Goal: Information Seeking & Learning: Learn about a topic

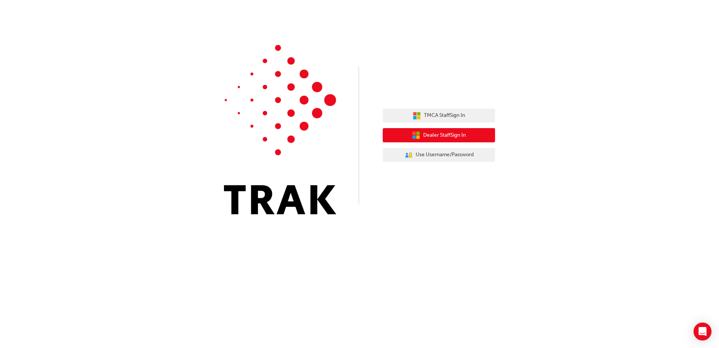
click at [426, 130] on div "TMCA Staff Sign In Dealer Staff Sign In User Authentication Icon - Blue Person,…" at bounding box center [439, 135] width 112 height 65
click at [426, 130] on button "Dealer Staff Sign In" at bounding box center [439, 135] width 112 height 14
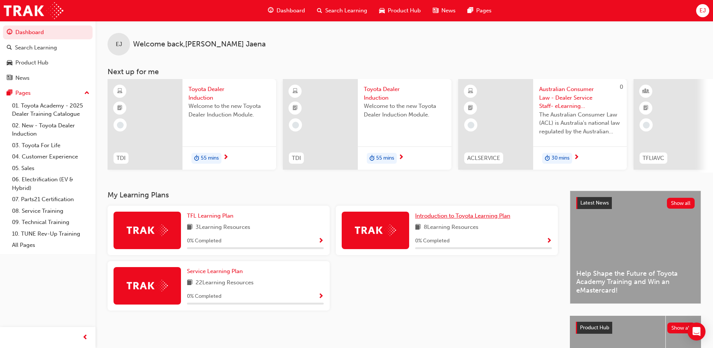
click at [439, 220] on link "Introduction to Toyota Learning Plan" at bounding box center [464, 216] width 98 height 9
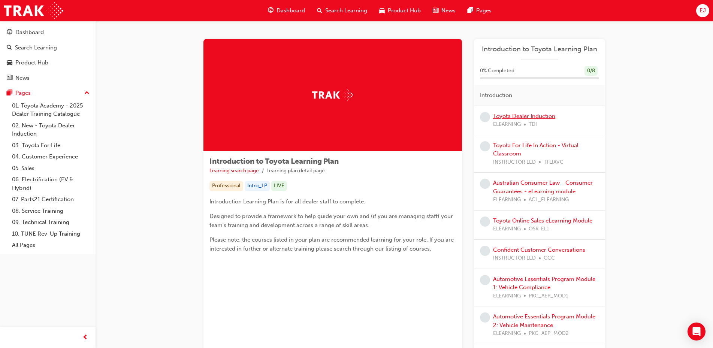
click at [520, 118] on link "Toyota Dealer Induction" at bounding box center [524, 116] width 62 height 7
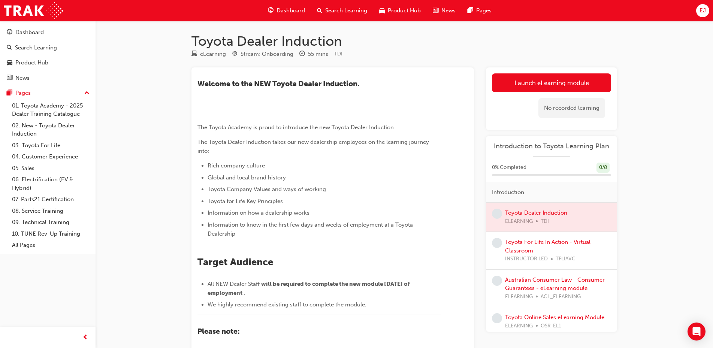
click at [566, 70] on div "Launch eLearning module Learning Plan No recorded learning" at bounding box center [551, 98] width 131 height 63
click at [572, 76] on link "Launch eLearning module" at bounding box center [551, 82] width 119 height 19
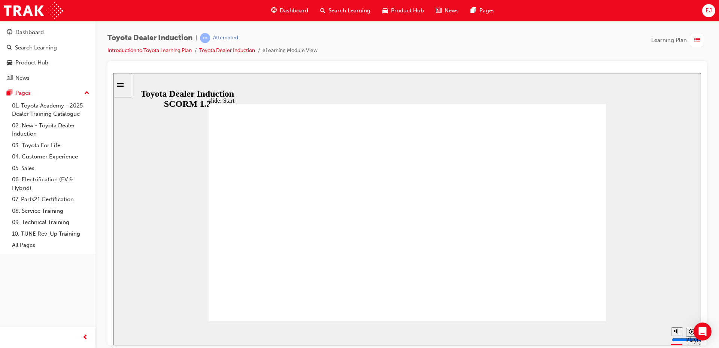
click at [691, 334] on icon "Playback speed" at bounding box center [692, 332] width 6 height 6
type input "19900"
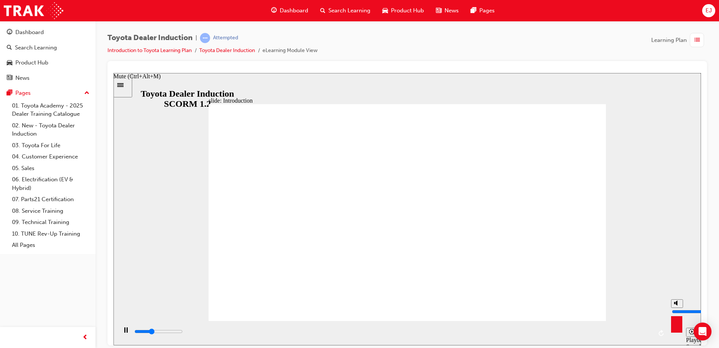
type input "7"
type input "20000"
type input "6"
type input "20200"
type input "5"
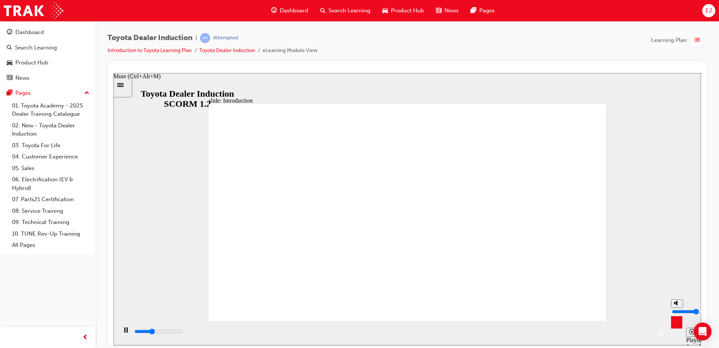
type input "20400"
type input "6"
type input "20400"
type input "10"
type input "22100"
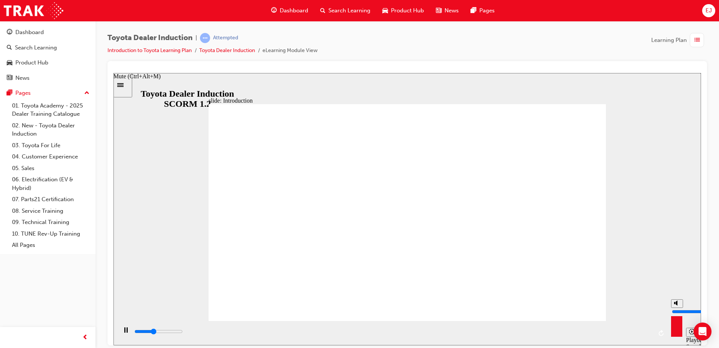
type input "9"
type input "22100"
type input "5"
type input "22200"
type input "1"
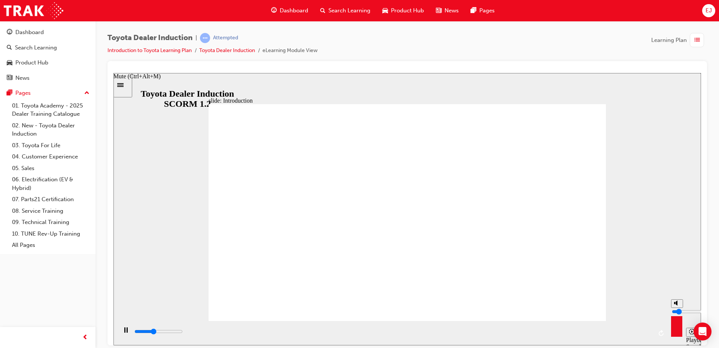
type input "22200"
type input "0"
type input "22600"
type input "2"
type input "22600"
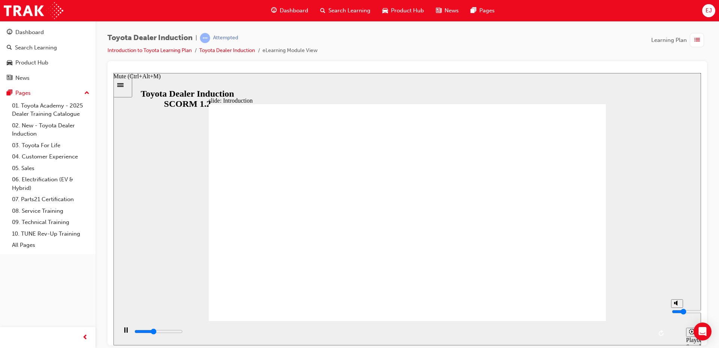
type input "4"
type input "22600"
type input "6"
type input "22600"
type input "9"
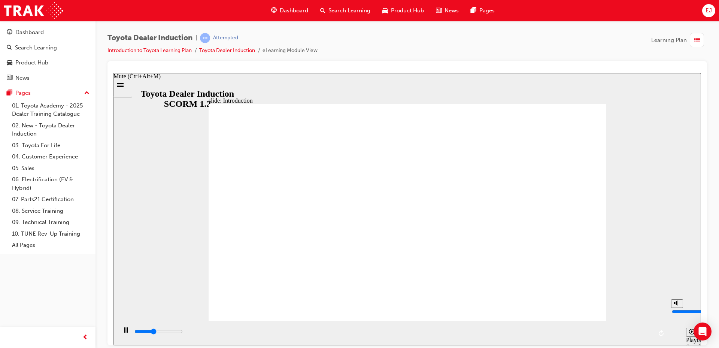
type input "22700"
type input "10"
type input "23100"
drag, startPoint x: 678, startPoint y: 305, endPoint x: 684, endPoint y: 268, distance: 37.9
type input "10"
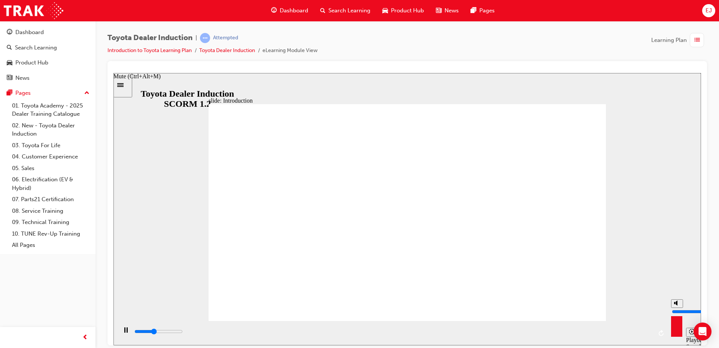
click at [684, 308] on input "volume" at bounding box center [696, 311] width 48 height 6
drag, startPoint x: 626, startPoint y: 246, endPoint x: 486, endPoint y: 238, distance: 140.3
click at [626, 245] on div "slide: Introduction As of [DATE], the term “Guest” is replaced with “Customer” …" at bounding box center [408, 209] width 588 height 272
click at [121, 335] on div "Pause (Ctrl+Alt+P)" at bounding box center [126, 333] width 13 height 13
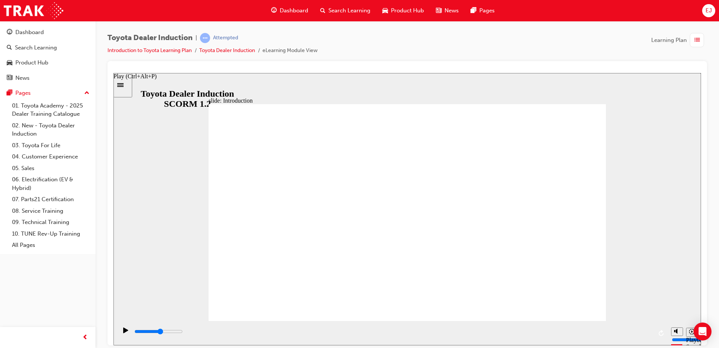
click at [125, 333] on icon "Play (Ctrl+Alt+P)" at bounding box center [125, 330] width 5 height 6
click at [677, 304] on circle "Mute (Ctrl+Alt+M)" at bounding box center [678, 303] width 3 height 3
type input "36900"
type input "0"
type input "37600"
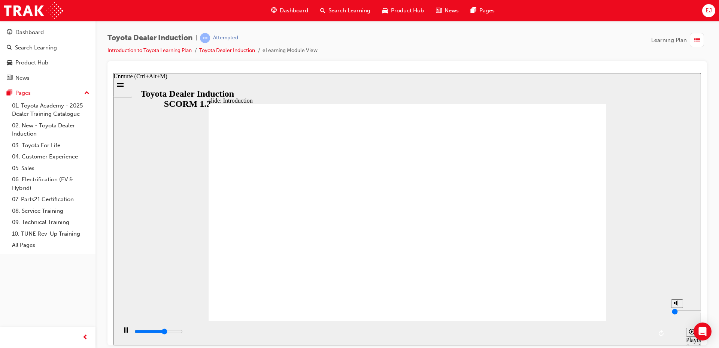
type input "4"
type input "37900"
type input "5"
type input "38200"
type input "6"
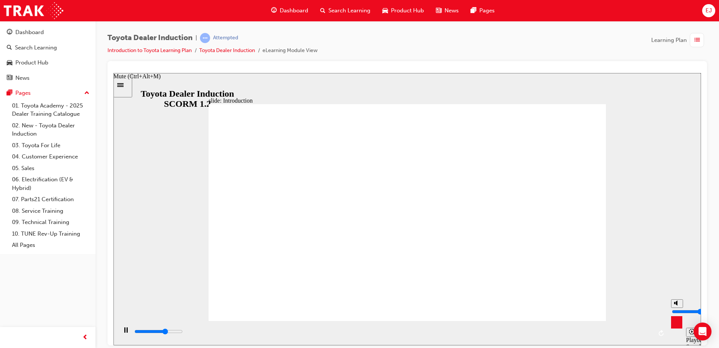
type input "38400"
type input "7"
type input "38500"
type input "8"
type input "38700"
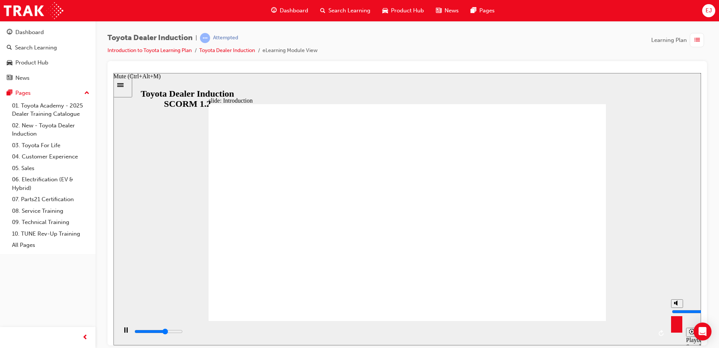
type input "9"
type input "39200"
drag, startPoint x: 677, startPoint y: 313, endPoint x: 677, endPoint y: 302, distance: 10.9
type input "9"
click at [677, 308] on input "volume" at bounding box center [696, 311] width 48 height 6
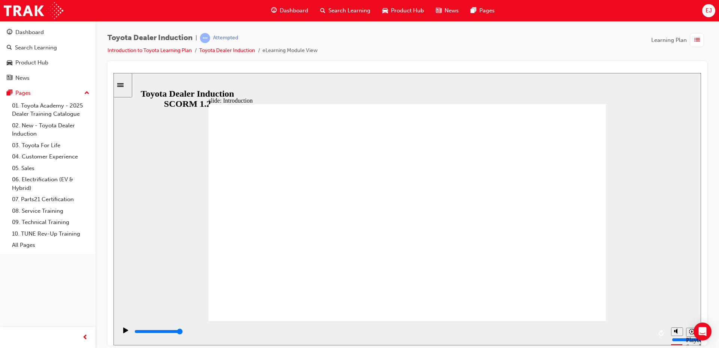
click at [676, 329] on div "misc controls" at bounding box center [676, 322] width 11 height 28
type input "5800"
type input "5"
type input "6600"
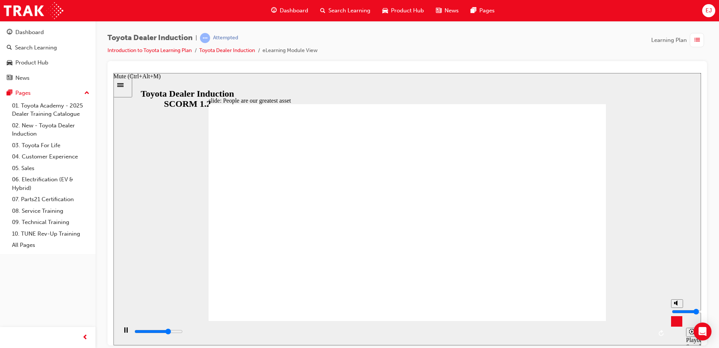
type input "5"
click at [677, 311] on input "volume" at bounding box center [696, 311] width 48 height 6
click at [664, 201] on div "slide: People are our greatest asset Rectangle 1 People are our greatest asset …" at bounding box center [408, 209] width 588 height 272
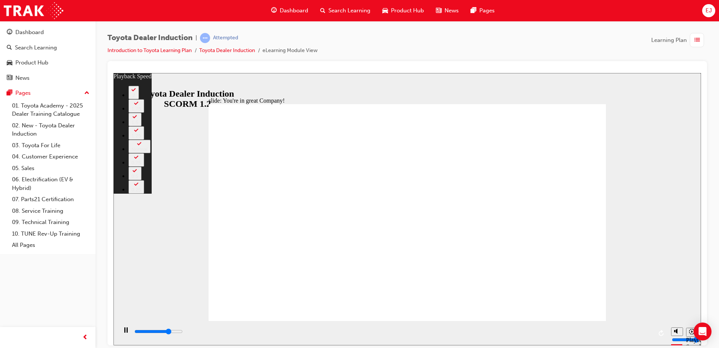
type input "5600"
type input "0"
type input "5900"
type input "0"
type input "6200"
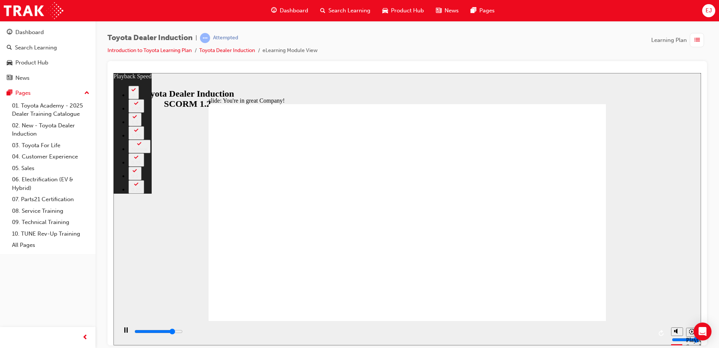
type input "1"
type input "6600"
type input "1"
type input "7000"
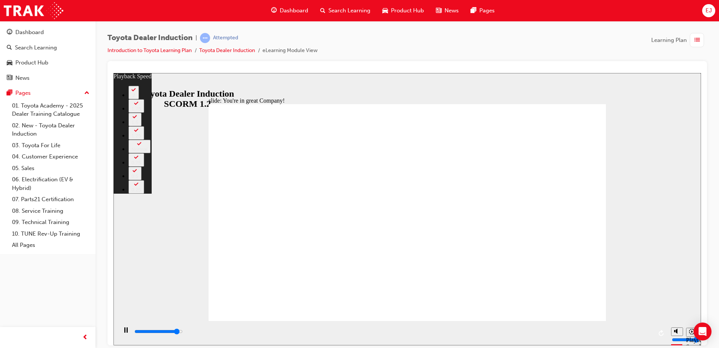
type input "2"
type input "7400"
type input "2"
type input "7500"
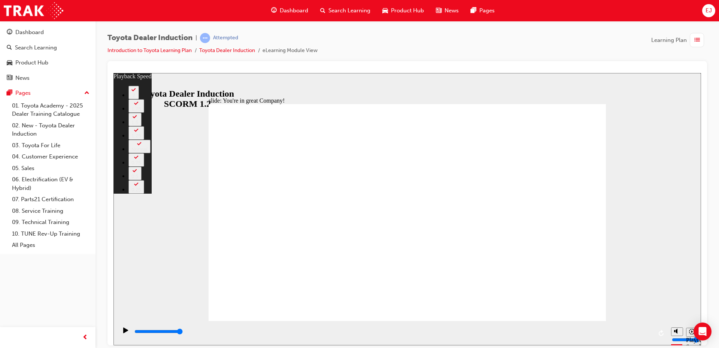
type input "156"
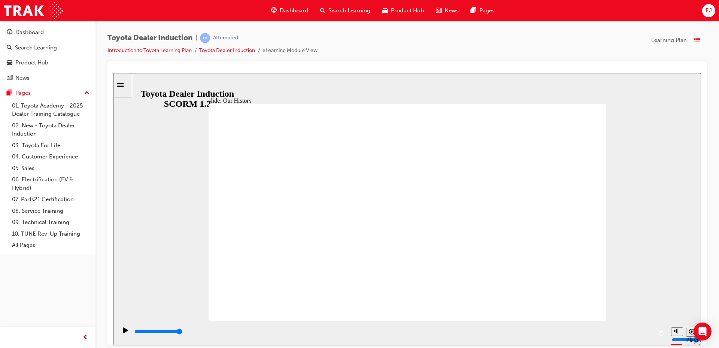
drag, startPoint x: 296, startPoint y: 278, endPoint x: 313, endPoint y: 278, distance: 17.3
drag, startPoint x: 405, startPoint y: 276, endPoint x: 528, endPoint y: 299, distance: 124.7
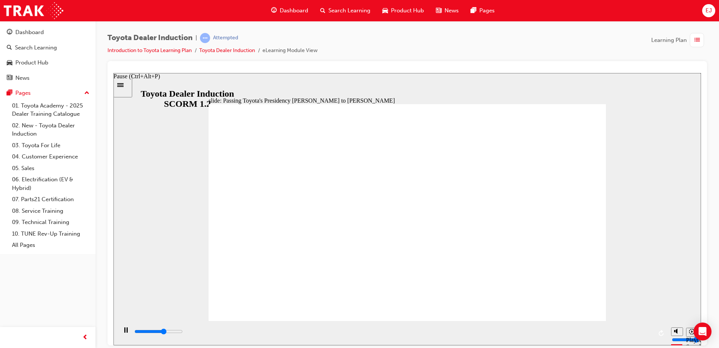
click at [120, 330] on div "Pause (Ctrl+Alt+P)" at bounding box center [126, 333] width 13 height 13
click at [123, 330] on icon "Play (Ctrl+Alt+P)" at bounding box center [125, 330] width 5 height 6
drag, startPoint x: 534, startPoint y: 174, endPoint x: 534, endPoint y: 183, distance: 9.0
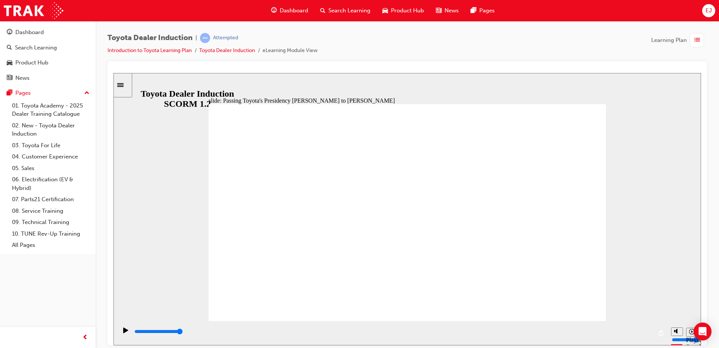
drag, startPoint x: 569, startPoint y: 286, endPoint x: 570, endPoint y: 293, distance: 6.9
type input "5000"
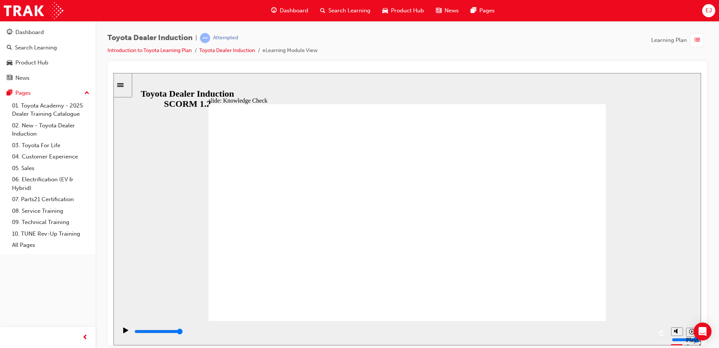
radio input "true"
drag, startPoint x: 825, startPoint y: 237, endPoint x: 589, endPoint y: 111, distance: 267.2
type input "3700"
radio input "true"
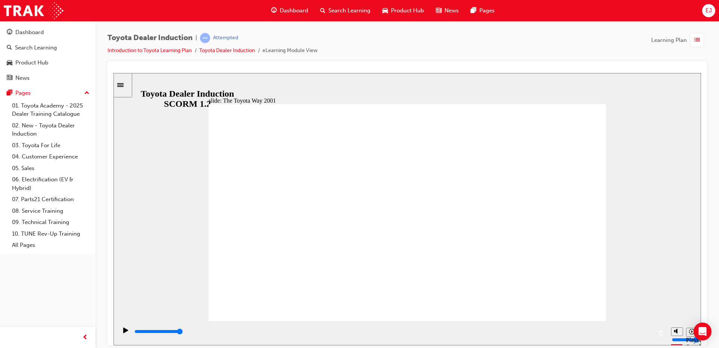
drag, startPoint x: 380, startPoint y: 188, endPoint x: 424, endPoint y: 188, distance: 44.2
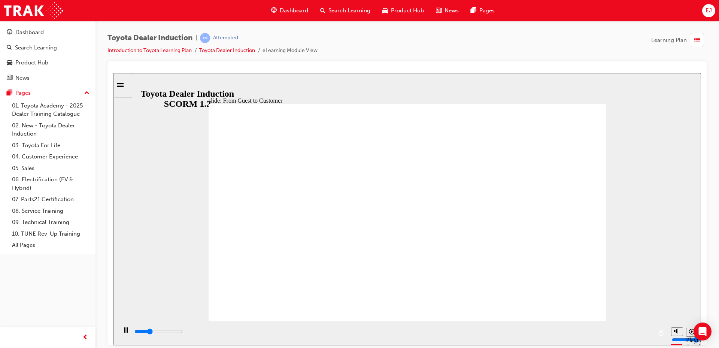
drag, startPoint x: 444, startPoint y: 258, endPoint x: 570, endPoint y: 279, distance: 128.4
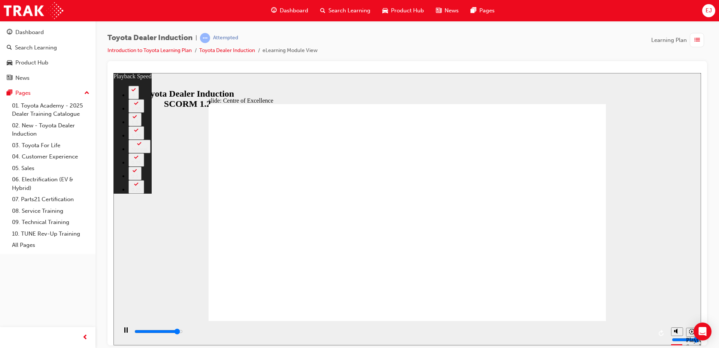
type input "14300"
type input "0"
type input "14600"
type input "0"
type input "14900"
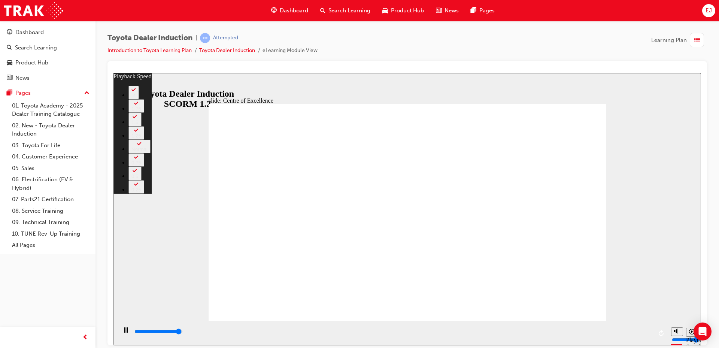
type input "1"
type input "15300"
click at [144, 112] on button "1.75" at bounding box center [137, 105] width 16 height 13
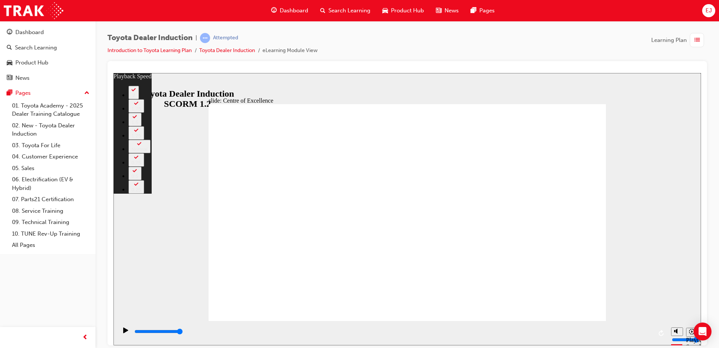
click at [139, 125] on div "1.5" at bounding box center [135, 122] width 7 height 6
type input "248"
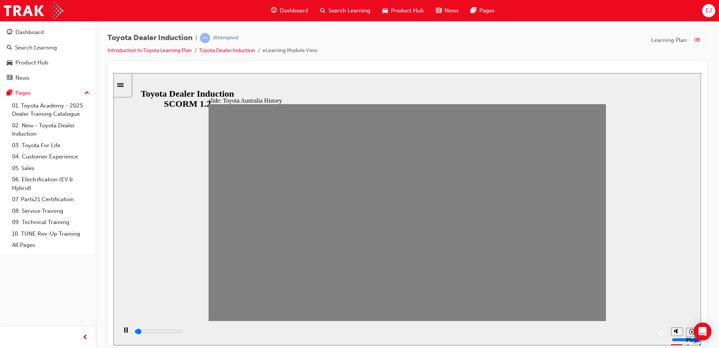
drag, startPoint x: 220, startPoint y: 214, endPoint x: 241, endPoint y: 215, distance: 21.7
drag, startPoint x: 238, startPoint y: 216, endPoint x: 258, endPoint y: 220, distance: 20.9
drag, startPoint x: 262, startPoint y: 219, endPoint x: 279, endPoint y: 220, distance: 17.2
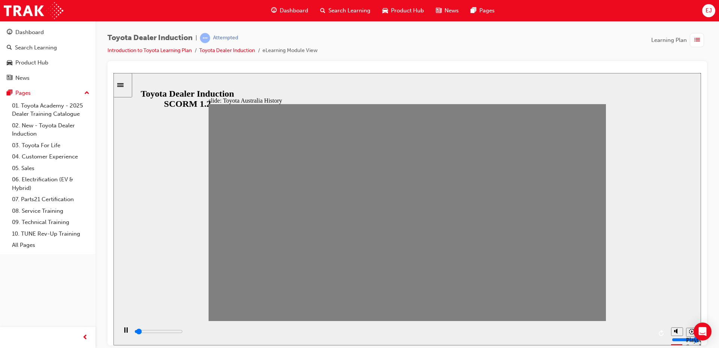
drag, startPoint x: 282, startPoint y: 217, endPoint x: 297, endPoint y: 223, distance: 15.4
drag, startPoint x: 298, startPoint y: 214, endPoint x: 312, endPoint y: 220, distance: 15.3
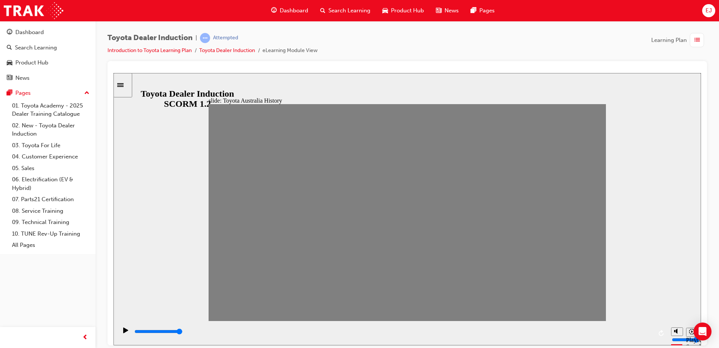
drag, startPoint x: 318, startPoint y: 217, endPoint x: 332, endPoint y: 215, distance: 13.7
drag, startPoint x: 333, startPoint y: 213, endPoint x: 345, endPoint y: 213, distance: 11.6
drag, startPoint x: 335, startPoint y: 214, endPoint x: 344, endPoint y: 214, distance: 8.6
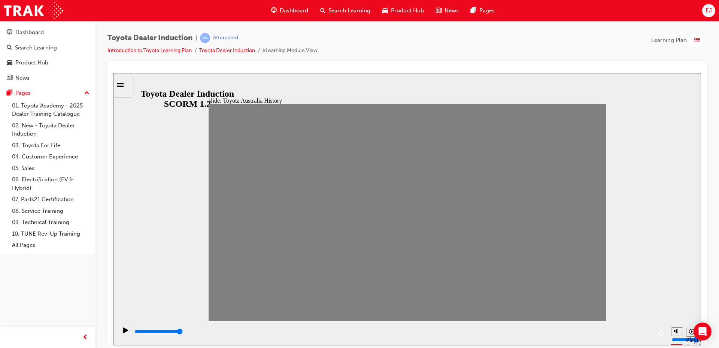
drag, startPoint x: 338, startPoint y: 214, endPoint x: 344, endPoint y: 215, distance: 6.0
drag, startPoint x: 349, startPoint y: 218, endPoint x: 368, endPoint y: 218, distance: 18.4
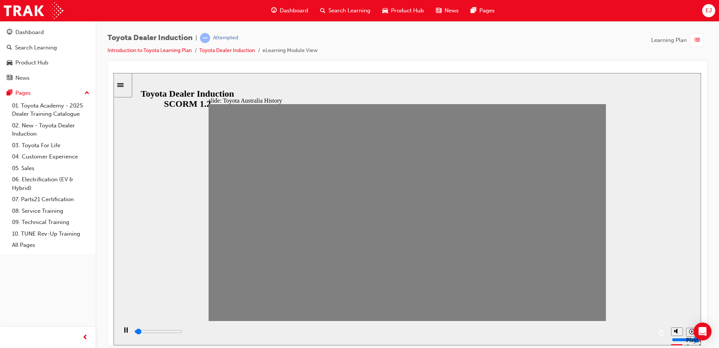
drag, startPoint x: 389, startPoint y: 217, endPoint x: 404, endPoint y: 216, distance: 14.3
drag, startPoint x: 401, startPoint y: 220, endPoint x: 426, endPoint y: 233, distance: 28.0
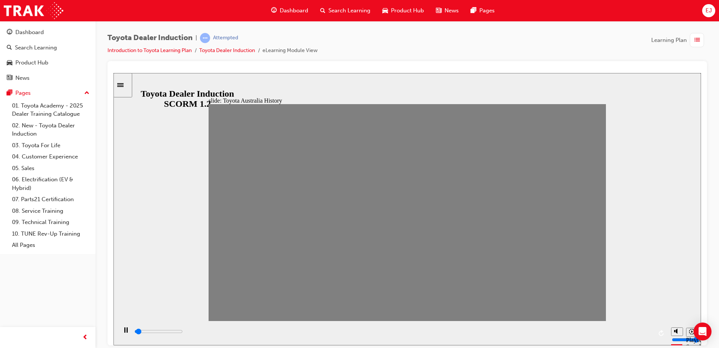
drag, startPoint x: 430, startPoint y: 212, endPoint x: 443, endPoint y: 215, distance: 13.9
drag, startPoint x: 460, startPoint y: 214, endPoint x: 476, endPoint y: 215, distance: 16.5
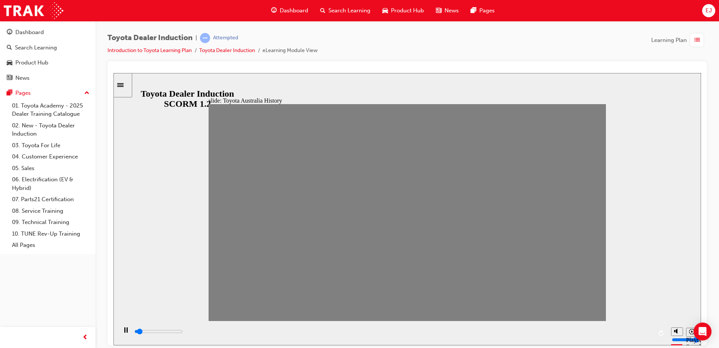
drag, startPoint x: 484, startPoint y: 217, endPoint x: 496, endPoint y: 217, distance: 11.6
drag, startPoint x: 517, startPoint y: 214, endPoint x: 535, endPoint y: 217, distance: 18.5
drag, startPoint x: 537, startPoint y: 215, endPoint x: 557, endPoint y: 220, distance: 21.2
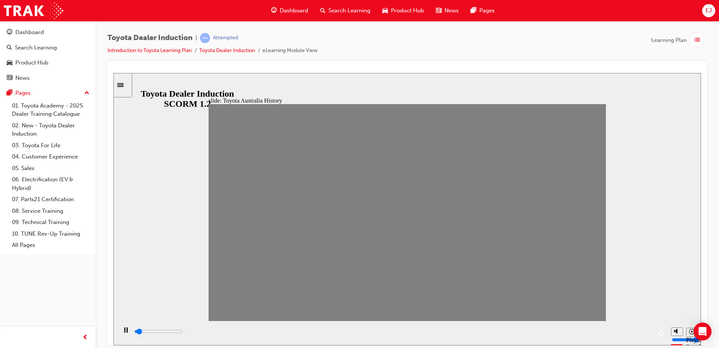
drag, startPoint x: 550, startPoint y: 217, endPoint x: 566, endPoint y: 218, distance: 16.1
drag, startPoint x: 573, startPoint y: 217, endPoint x: 598, endPoint y: 219, distance: 24.4
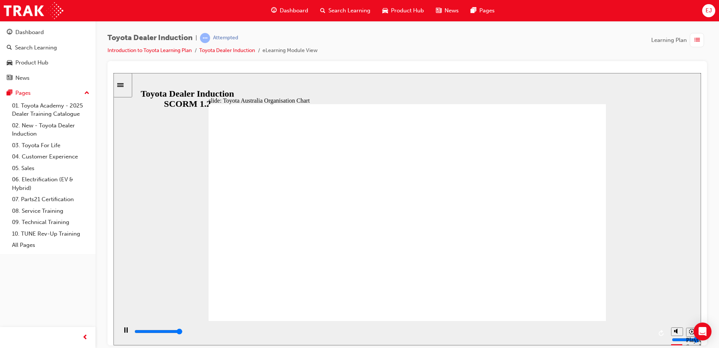
drag, startPoint x: 323, startPoint y: 251, endPoint x: 306, endPoint y: 233, distance: 24.4
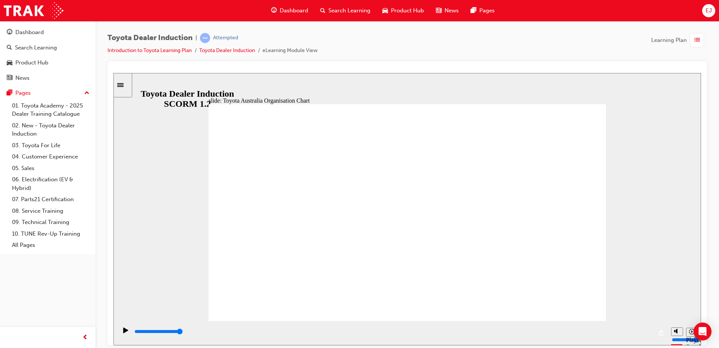
type input "5000"
radio input "true"
type input "4200"
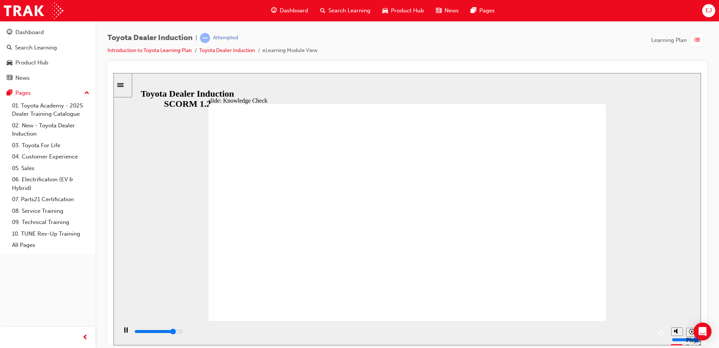
radio input "true"
drag, startPoint x: 316, startPoint y: 223, endPoint x: 564, endPoint y: 118, distance: 269.2
type input "5000"
radio input "true"
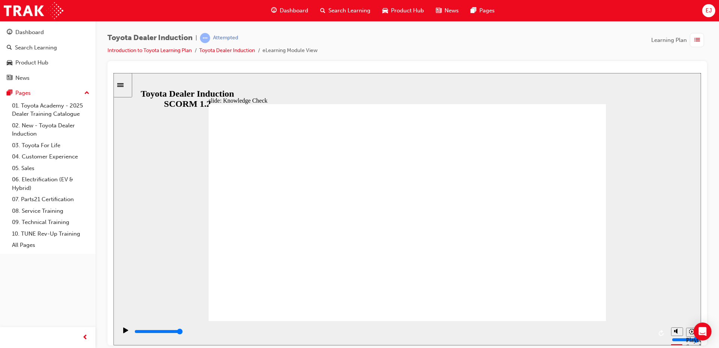
type input "9200"
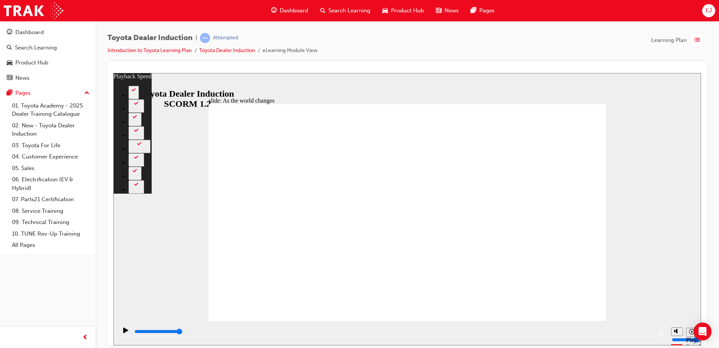
drag, startPoint x: 413, startPoint y: 306, endPoint x: 422, endPoint y: 306, distance: 9.0
drag, startPoint x: 603, startPoint y: 306, endPoint x: 626, endPoint y: 309, distance: 23.4
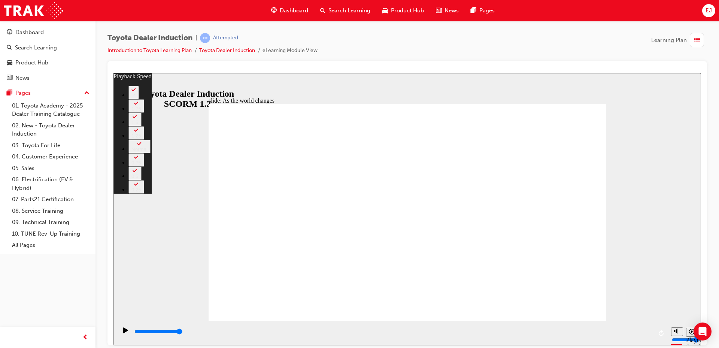
click at [626, 309] on div "slide: As the world changes Rectangle 2 playback speed 2 1.75 1.5 1.25 Normal 0…" at bounding box center [408, 209] width 588 height 272
type input "128"
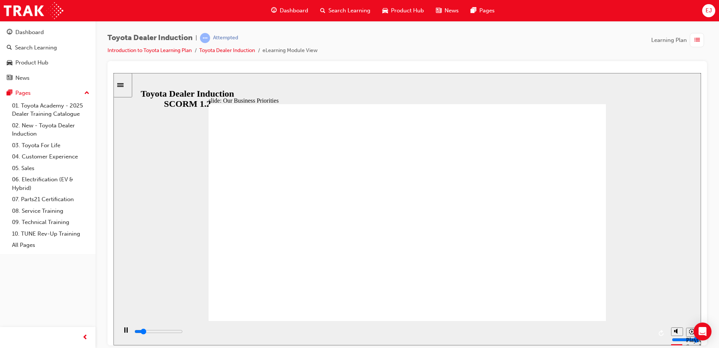
drag, startPoint x: 350, startPoint y: 263, endPoint x: 317, endPoint y: 238, distance: 40.9
drag, startPoint x: 296, startPoint y: 219, endPoint x: 304, endPoint y: 218, distance: 8.3
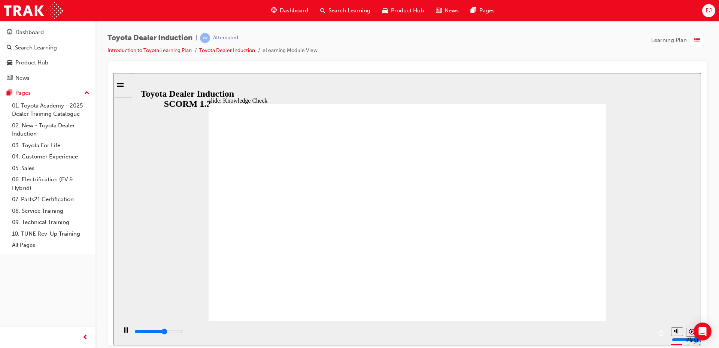
type input "5000"
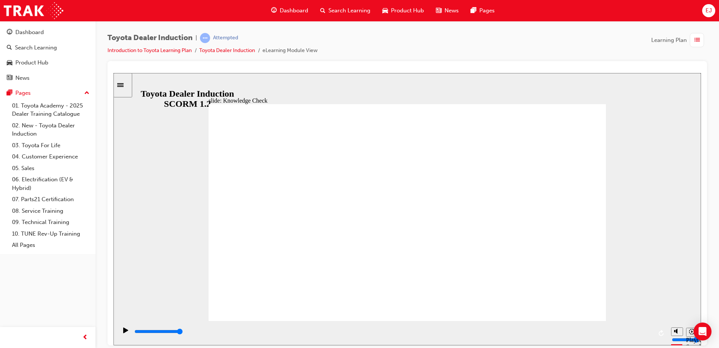
type input "h"
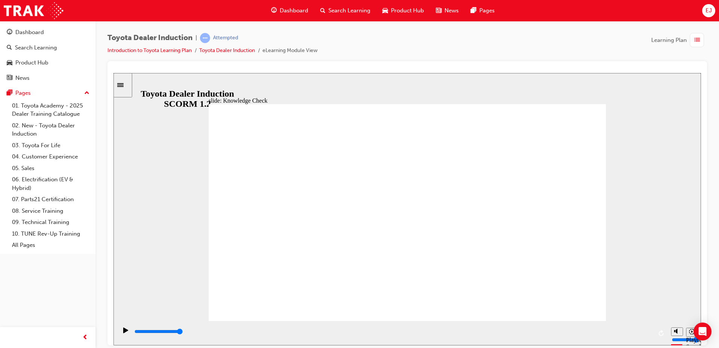
type input "h"
type input "ha"
type input "hap"
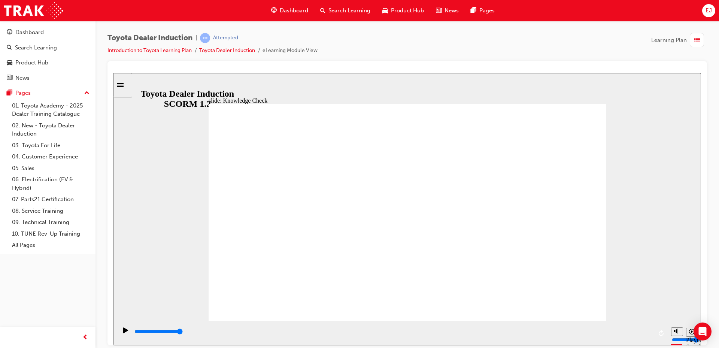
type input "happ"
type input "happi"
type input "happin"
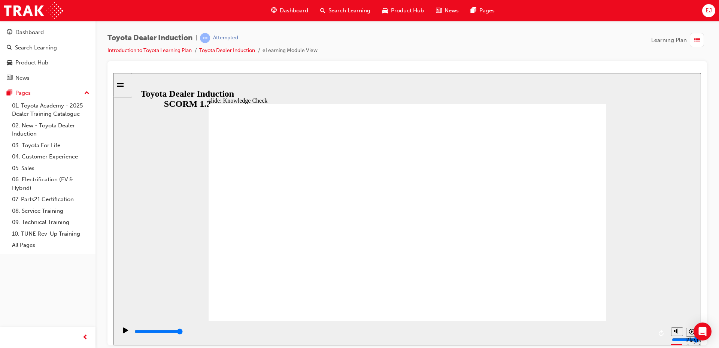
type input "happin"
type input "happine"
type input "happines"
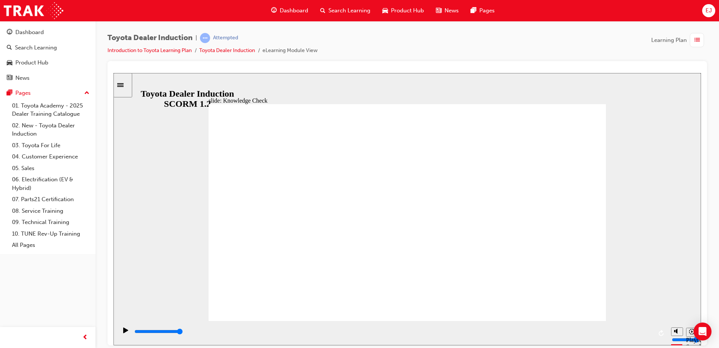
type input "happiness"
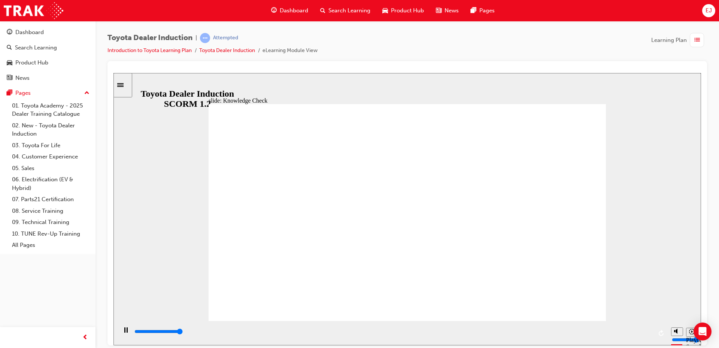
type input "5000"
type input "b"
type input "be"
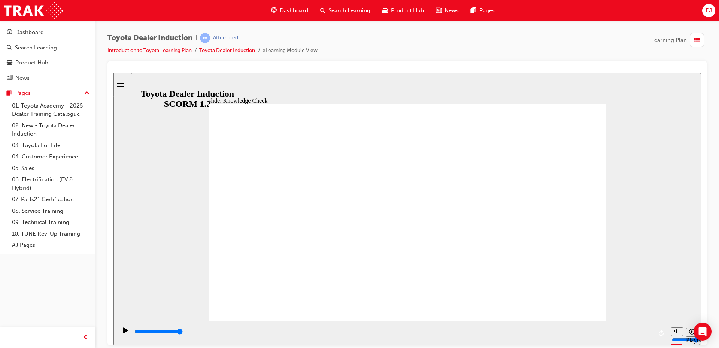
type input "be"
type input "be m"
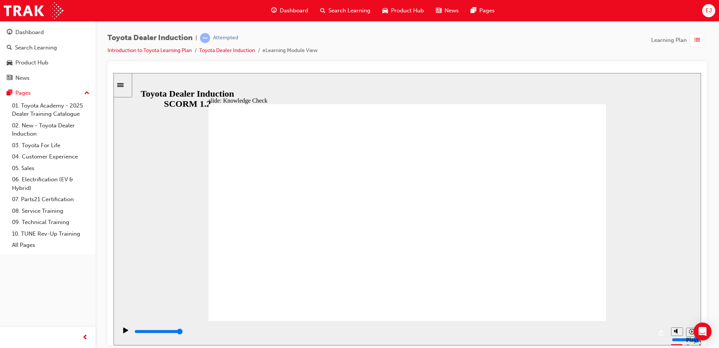
type input "be mo"
type input "be mov"
type input "be move"
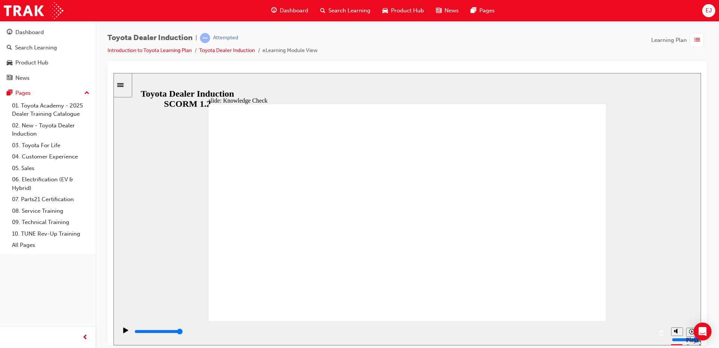
type input "be move"
type input "be moved"
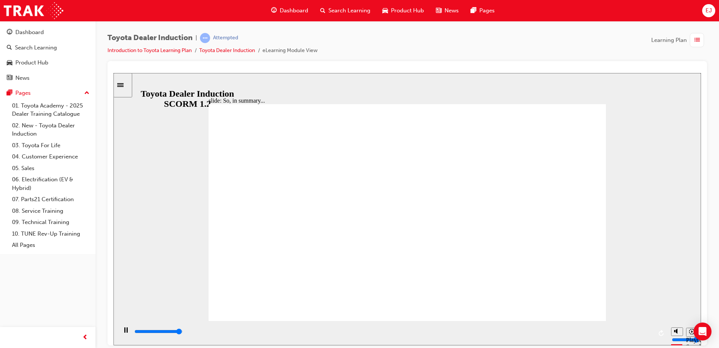
type input "6500"
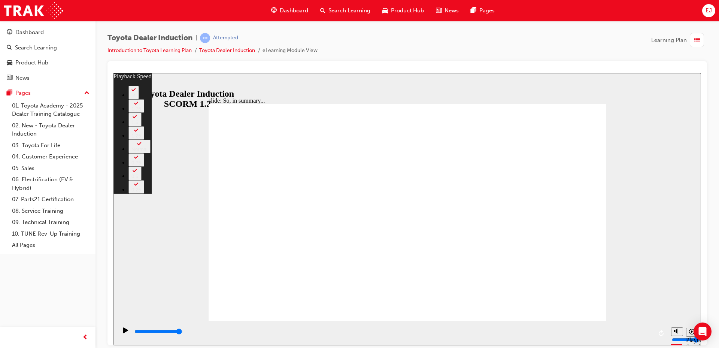
drag, startPoint x: 317, startPoint y: 308, endPoint x: 326, endPoint y: 308, distance: 8.6
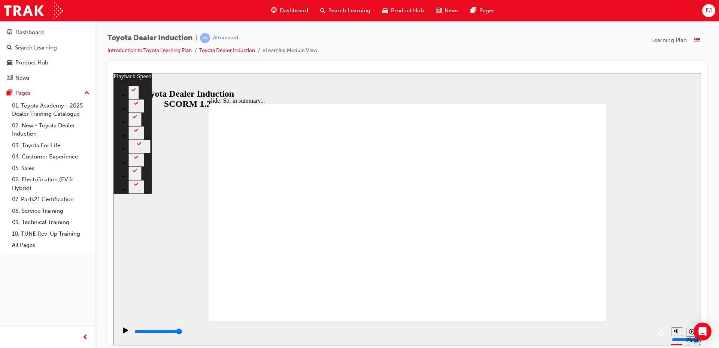
drag, startPoint x: 417, startPoint y: 305, endPoint x: 427, endPoint y: 306, distance: 9.4
drag, startPoint x: 450, startPoint y: 306, endPoint x: 463, endPoint y: 306, distance: 13.5
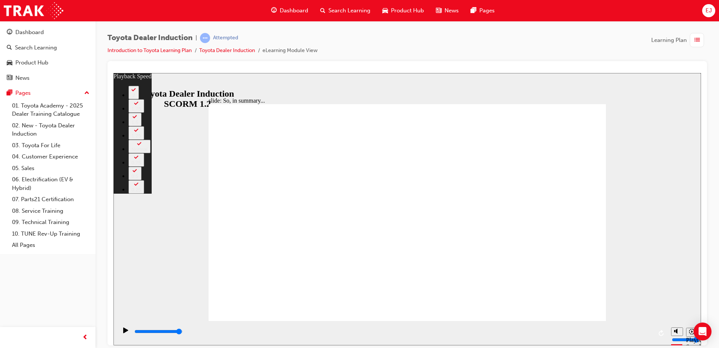
drag, startPoint x: 581, startPoint y: 305, endPoint x: 595, endPoint y: 304, distance: 13.1
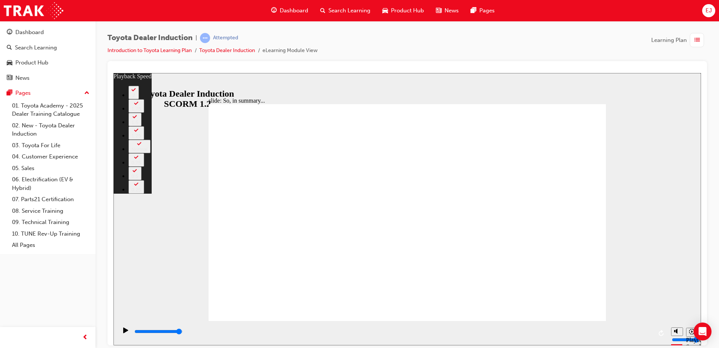
type input "128"
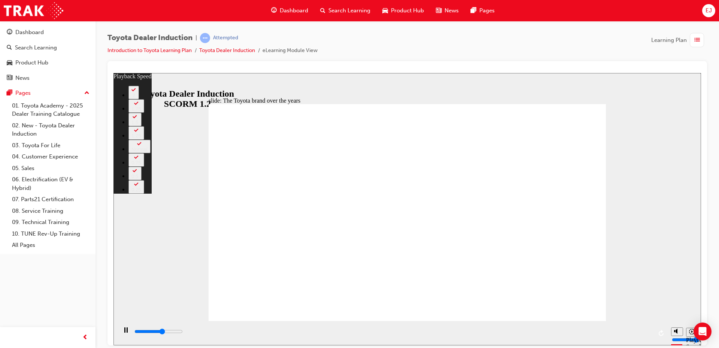
type input "4900"
type input "0"
type input "5200"
type input "0"
type input "5600"
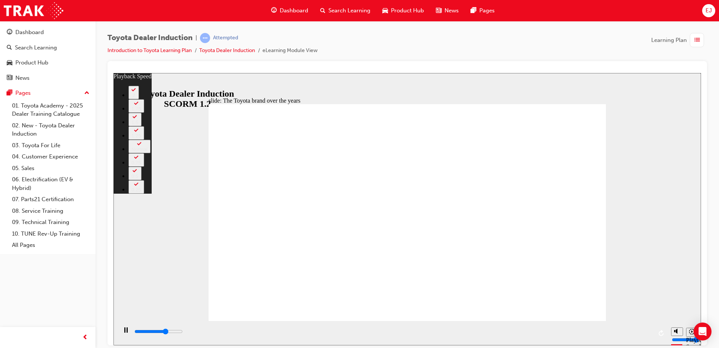
type input "1"
type input "6000"
type input "1"
type input "6300"
type input "2"
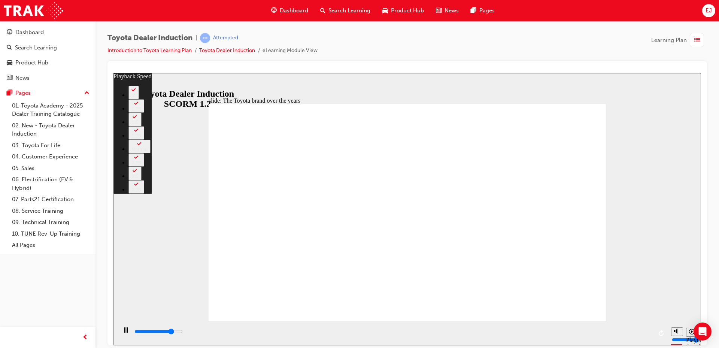
type input "6700"
type input "2"
type input "7100"
type input "2"
type input "7500"
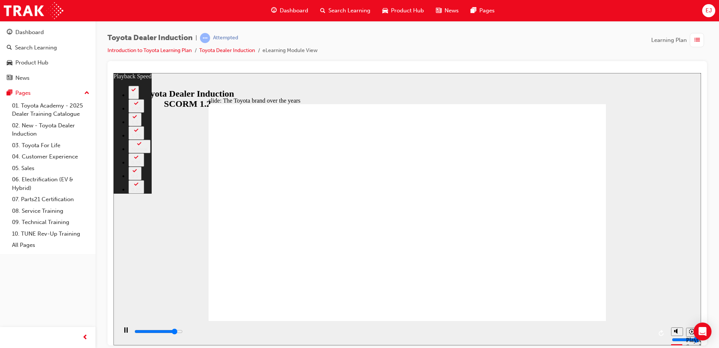
type input "3"
type input "7900"
type input "3"
type input "8200"
type input "3"
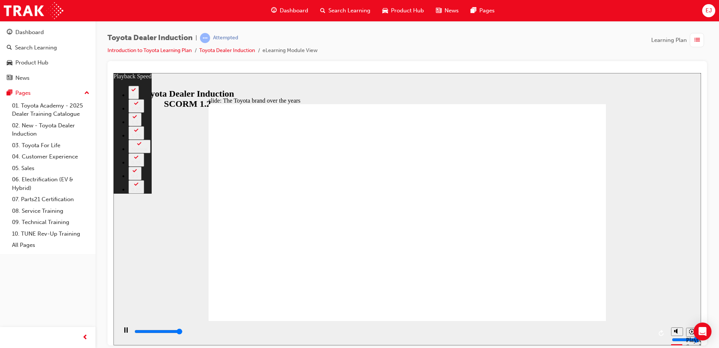
type input "8400"
type input "165"
drag, startPoint x: 587, startPoint y: 99, endPoint x: 597, endPoint y: 114, distance: 18.2
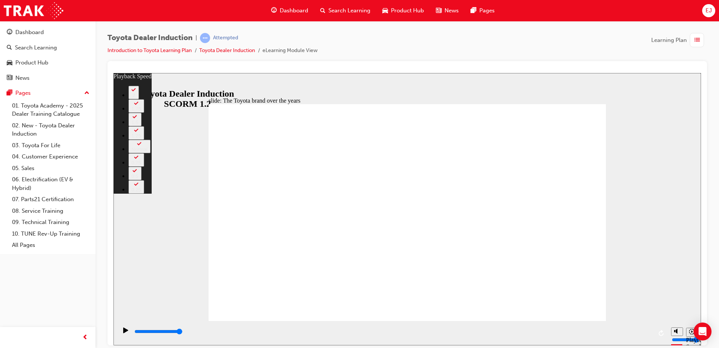
type input "165"
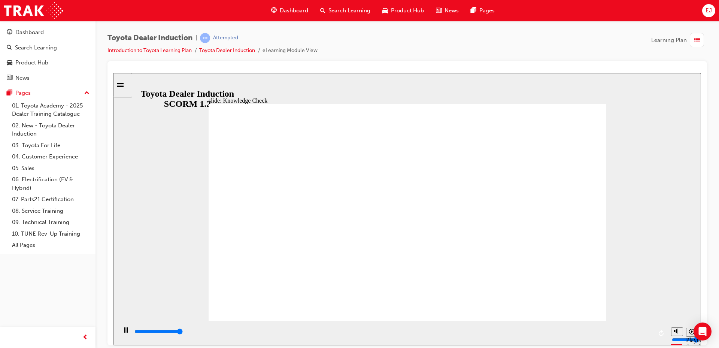
type input "5000"
radio input "true"
drag, startPoint x: 576, startPoint y: 117, endPoint x: 587, endPoint y: 115, distance: 11.3
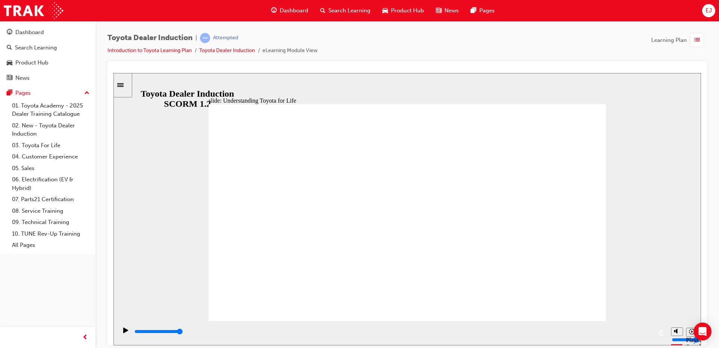
drag, startPoint x: 584, startPoint y: 133, endPoint x: 578, endPoint y: 129, distance: 8.1
drag, startPoint x: 594, startPoint y: 307, endPoint x: 587, endPoint y: 301, distance: 9.6
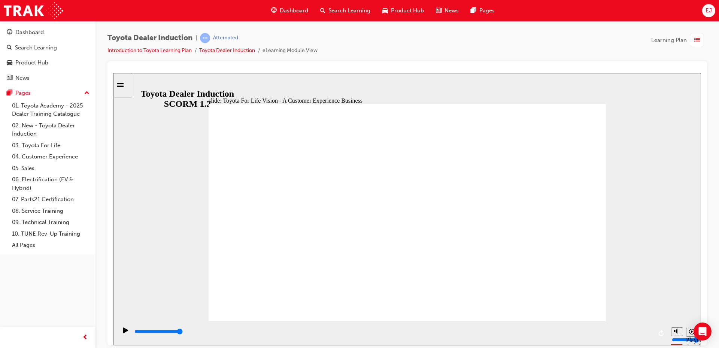
type input "100"
drag, startPoint x: 549, startPoint y: 232, endPoint x: 552, endPoint y: 229, distance: 4.5
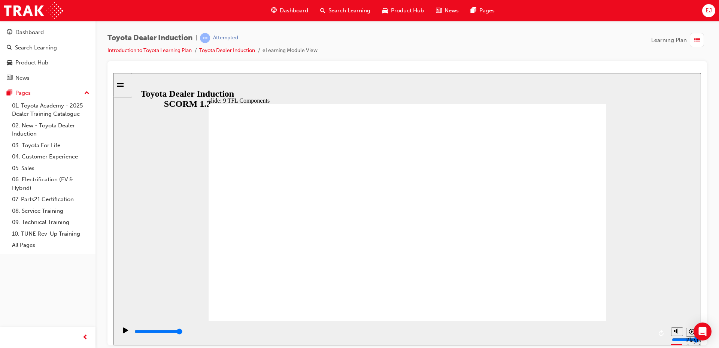
drag, startPoint x: 421, startPoint y: 250, endPoint x: 433, endPoint y: 238, distance: 17.0
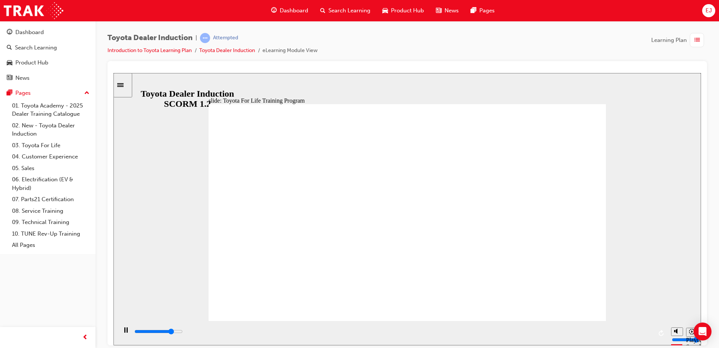
click at [609, 269] on div "slide: Toyota For Life Training Program Toyota For Life Training Program BACK B…" at bounding box center [408, 209] width 588 height 272
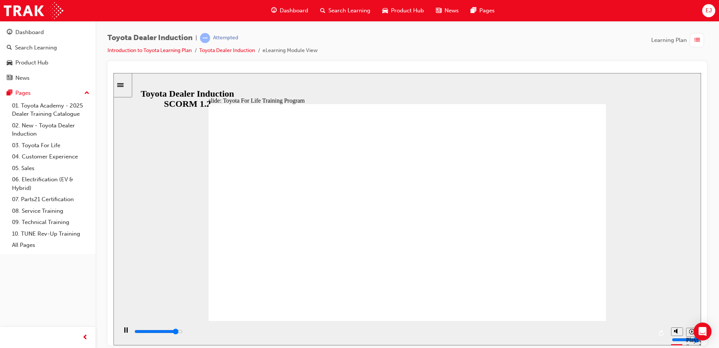
drag, startPoint x: 596, startPoint y: 226, endPoint x: 590, endPoint y: 226, distance: 6.4
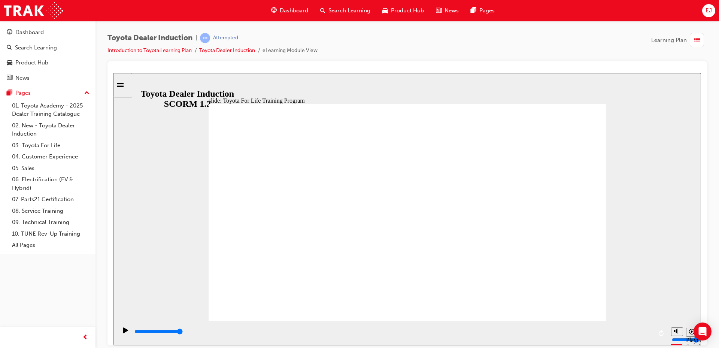
drag, startPoint x: 384, startPoint y: 224, endPoint x: 450, endPoint y: 260, distance: 74.8
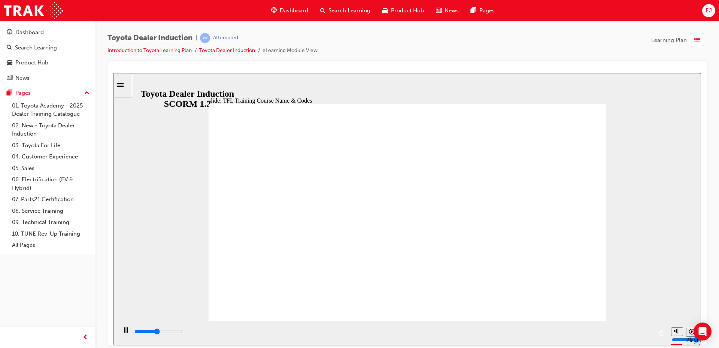
drag, startPoint x: 468, startPoint y: 330, endPoint x: 635, endPoint y: 339, distance: 167.3
click at [635, 336] on div "playback controls" at bounding box center [393, 331] width 519 height 8
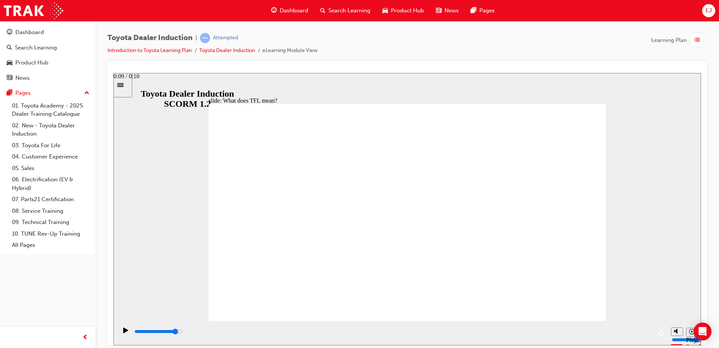
click at [598, 335] on div "playback controls" at bounding box center [393, 331] width 519 height 8
type input "10800"
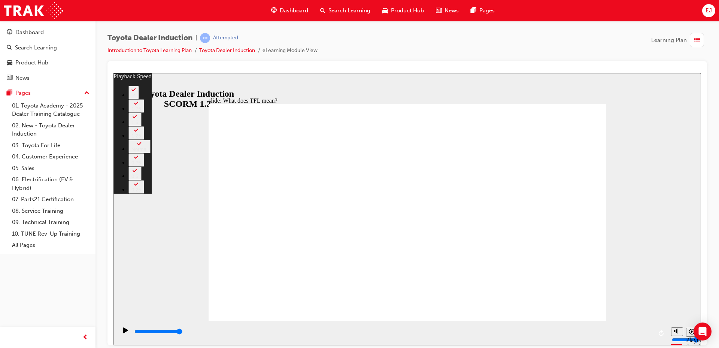
type input "139"
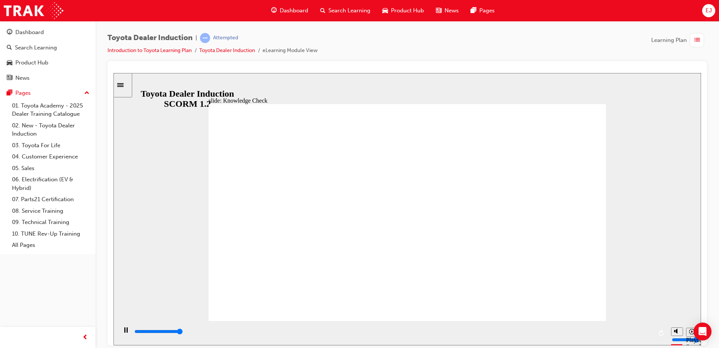
type input "5000"
radio input "true"
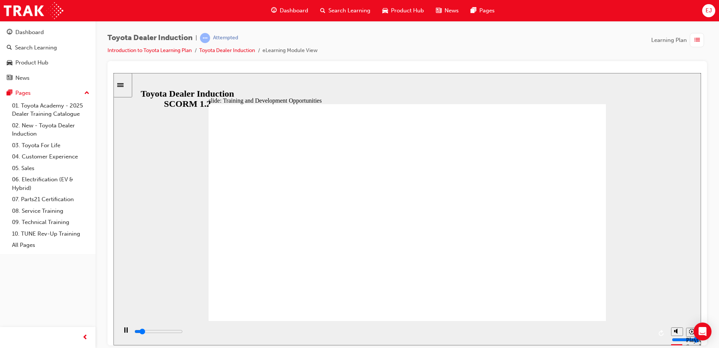
type input "2700"
radio input "true"
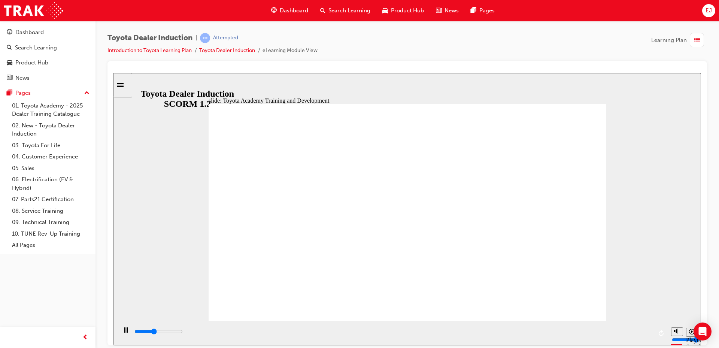
click at [86, 93] on span "up-icon" at bounding box center [86, 93] width 5 height 10
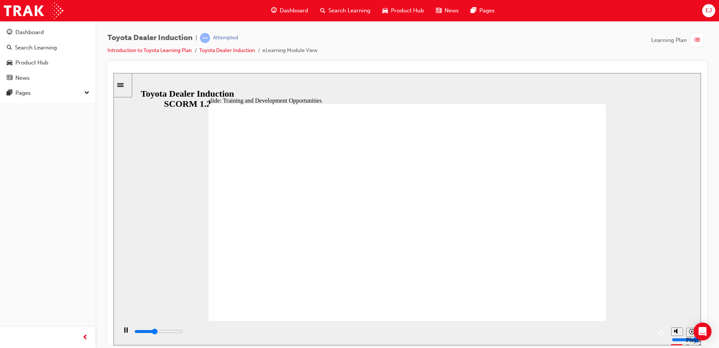
click at [695, 46] on div "button" at bounding box center [697, 40] width 14 height 14
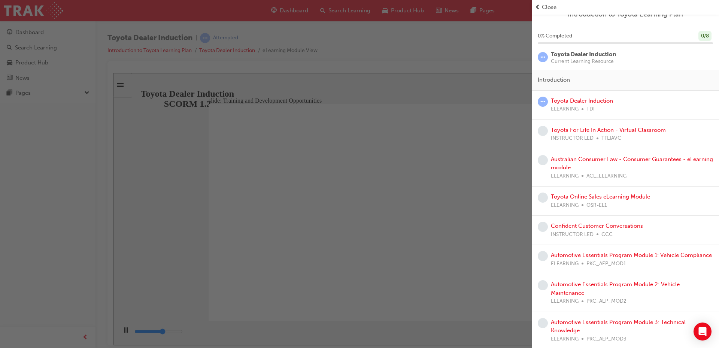
scroll to position [15, 0]
click at [427, 193] on div "button" at bounding box center [266, 174] width 532 height 348
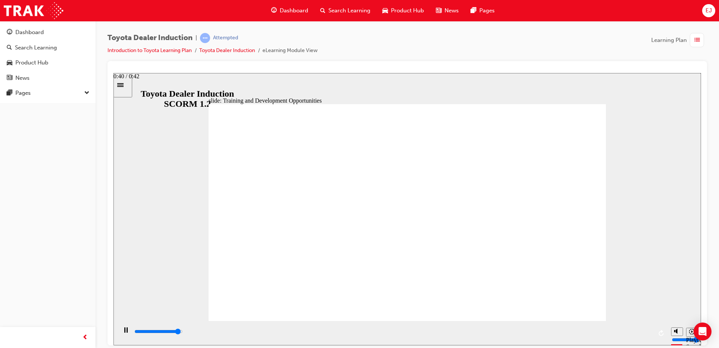
drag, startPoint x: 630, startPoint y: 335, endPoint x: 647, endPoint y: 338, distance: 16.7
click at [632, 335] on div "playback controls" at bounding box center [393, 331] width 519 height 8
drag, startPoint x: 299, startPoint y: 194, endPoint x: 333, endPoint y: 193, distance: 33.7
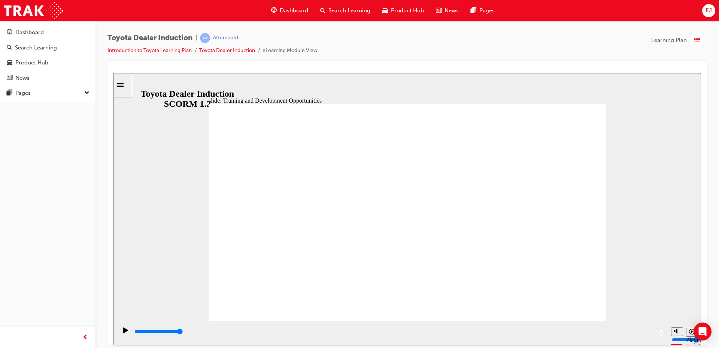
drag, startPoint x: 545, startPoint y: 94, endPoint x: 541, endPoint y: 102, distance: 8.7
click at [545, 95] on div "slide: Training and Development Opportunities Group 1 Round Single Corner Recta…" at bounding box center [408, 209] width 588 height 272
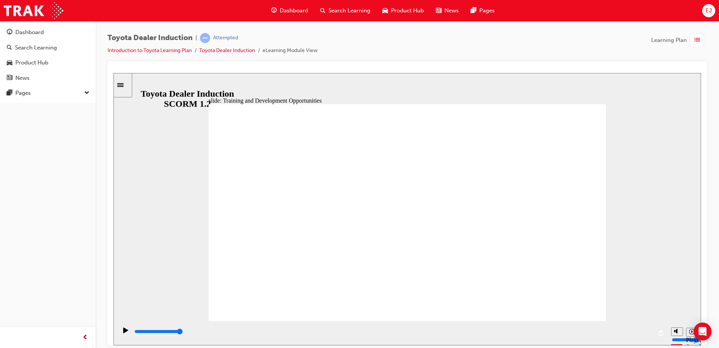
drag, startPoint x: 581, startPoint y: 145, endPoint x: 578, endPoint y: 154, distance: 9.1
drag, startPoint x: 570, startPoint y: 154, endPoint x: 576, endPoint y: 153, distance: 6.0
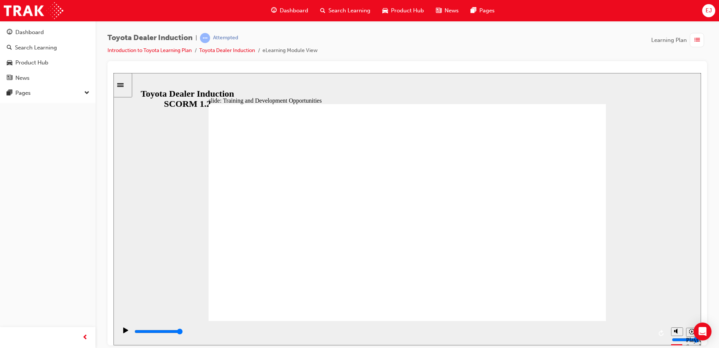
drag, startPoint x: 514, startPoint y: 177, endPoint x: 525, endPoint y: 183, distance: 12.6
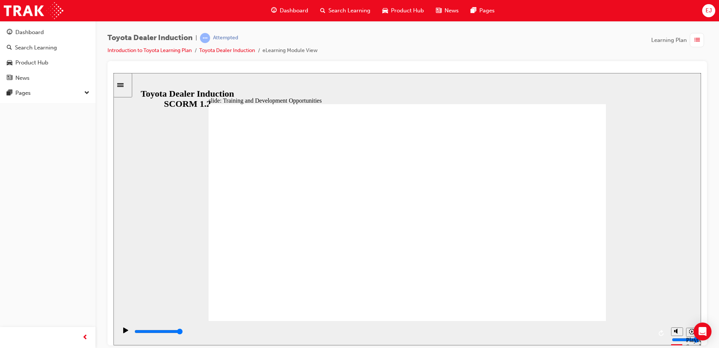
drag, startPoint x: 464, startPoint y: 222, endPoint x: 473, endPoint y: 220, distance: 9.1
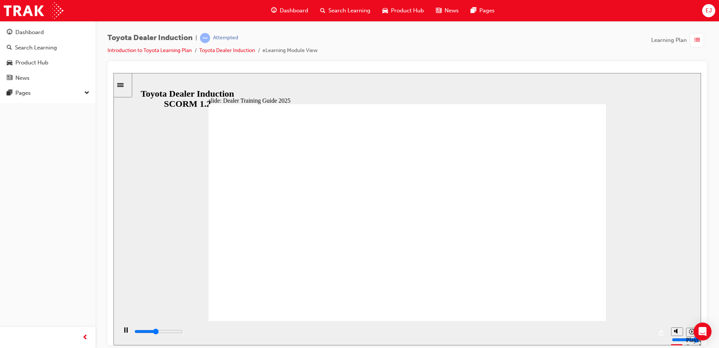
drag, startPoint x: 370, startPoint y: 338, endPoint x: 675, endPoint y: 344, distance: 304.6
click at [670, 344] on section "Playback Speed 2 1.75 1.5 1.25" at bounding box center [408, 333] width 588 height 24
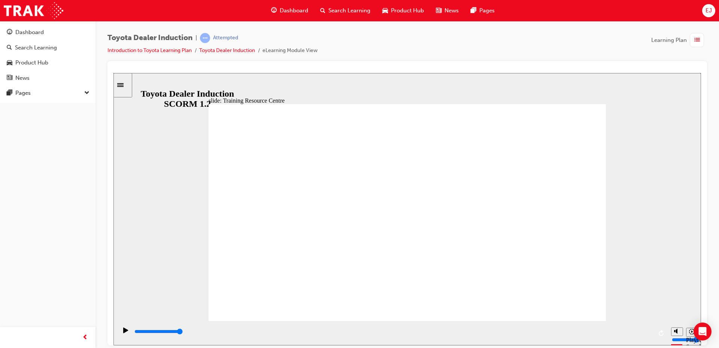
type input "5000"
radio input "true"
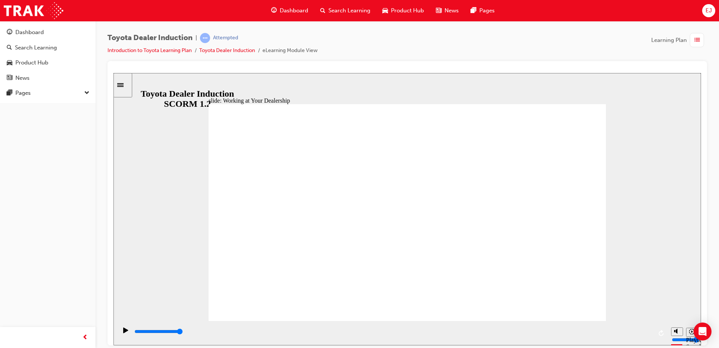
click at [695, 43] on span "list-icon" at bounding box center [698, 40] width 6 height 9
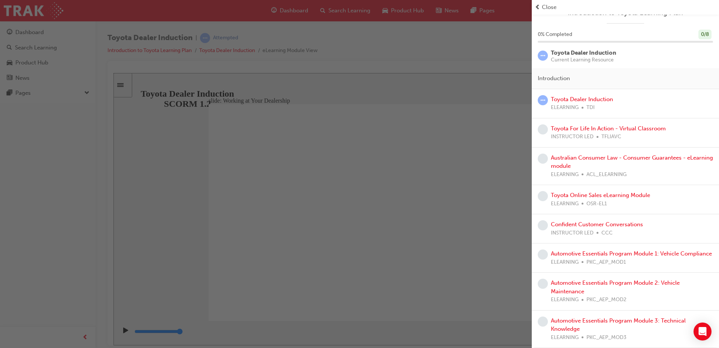
scroll to position [0, 0]
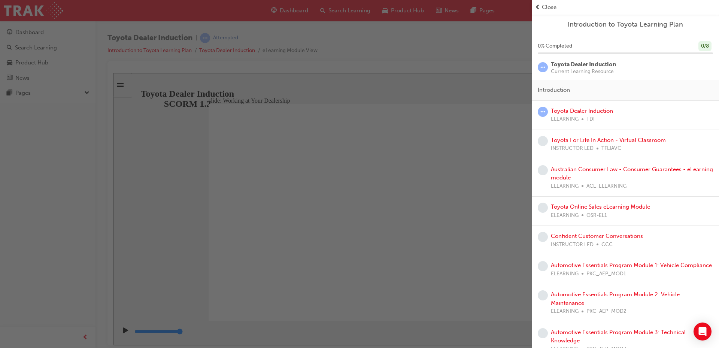
click at [393, 133] on div "button" at bounding box center [266, 174] width 532 height 348
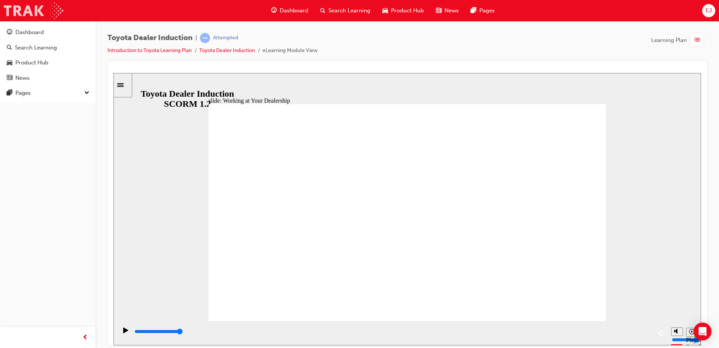
click at [54, 8] on img at bounding box center [34, 10] width 60 height 17
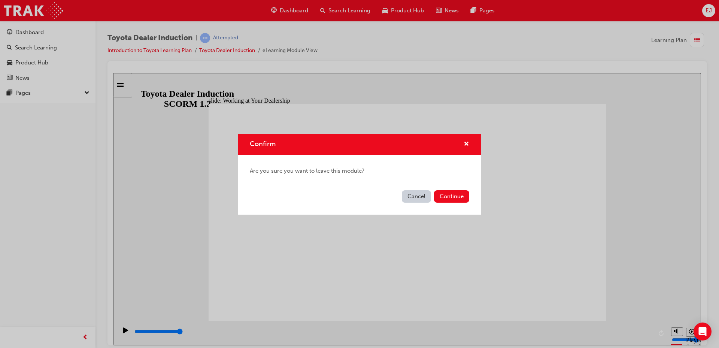
click at [417, 189] on div "Cancel Continue" at bounding box center [360, 200] width 244 height 27
click at [417, 193] on button "Cancel" at bounding box center [416, 196] width 29 height 12
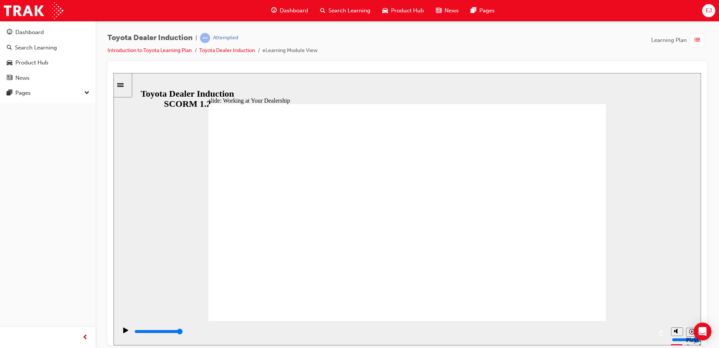
drag, startPoint x: 381, startPoint y: 167, endPoint x: 393, endPoint y: 171, distance: 12.5
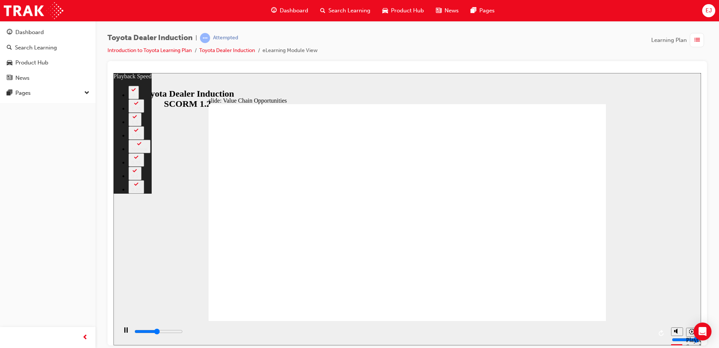
type input "5300"
type input "0"
type input "5600"
type input "0"
type input "6000"
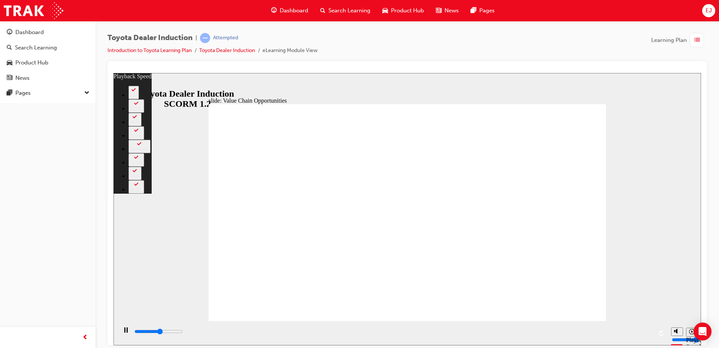
type input "1"
type input "6300"
type input "1"
type input "6700"
type input "1"
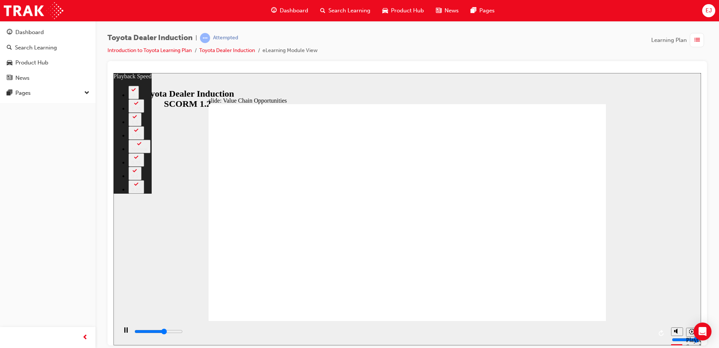
type input "7100"
type input "2"
type input "7500"
type input "2"
type input "7800"
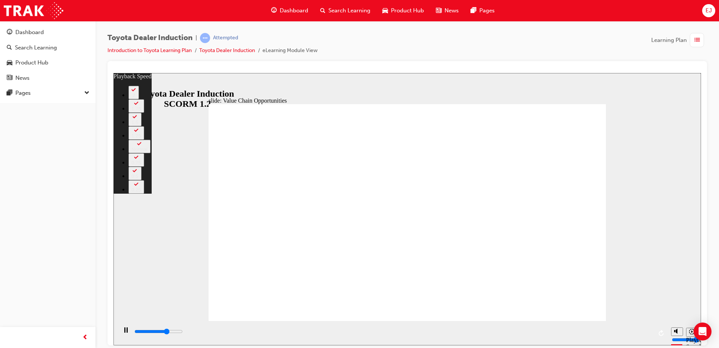
type input "3"
type input "8200"
type input "3"
type input "8600"
type input "3"
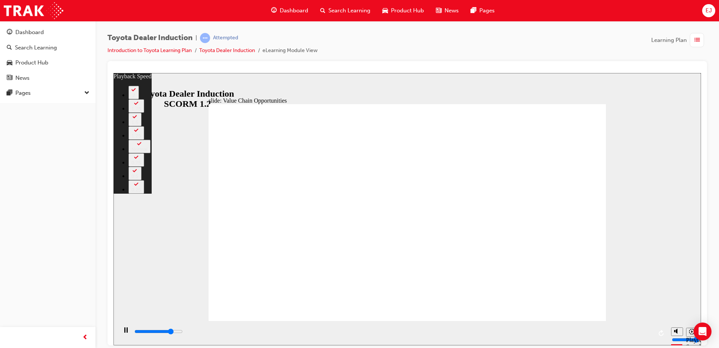
type input "9000"
type input "4"
type input "9300"
type input "4"
type input "9700"
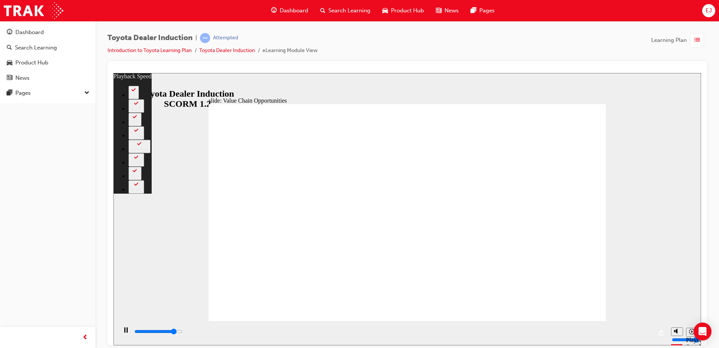
type input "4"
type input "10100"
type input "5"
type input "10500"
type input "5"
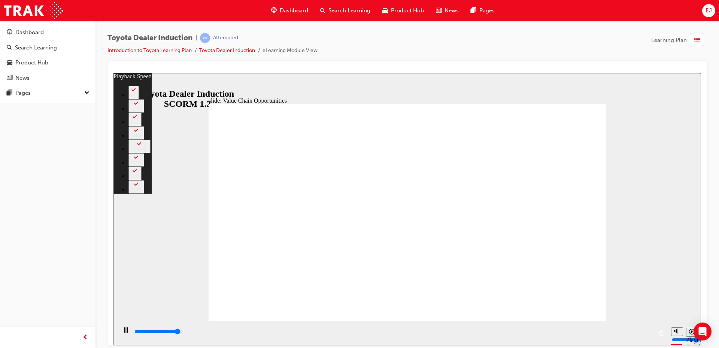
type input "10700"
type input "5"
type input "10800"
type input "6"
type input "11200"
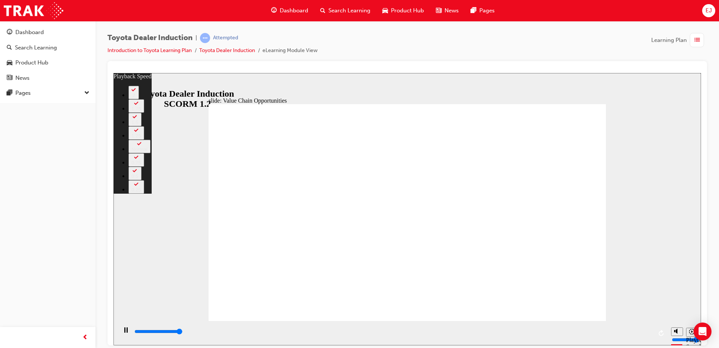
type input "6"
type input "11300"
type input "64"
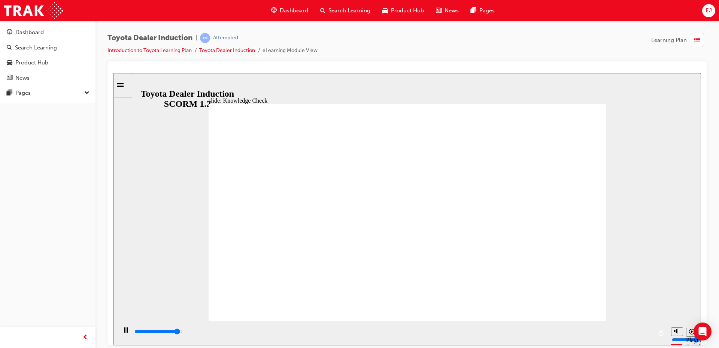
type input "4700"
radio input "true"
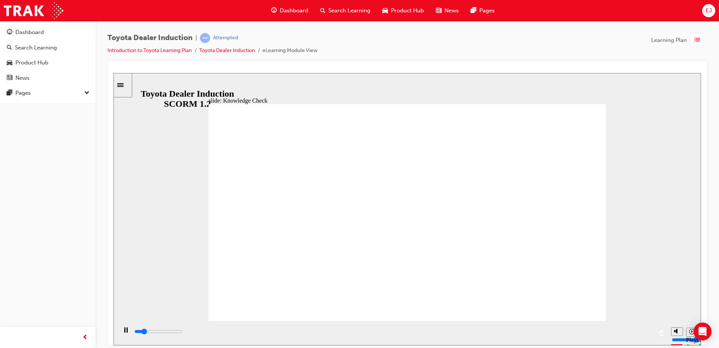
type input "1200"
radio input "true"
type input "4100"
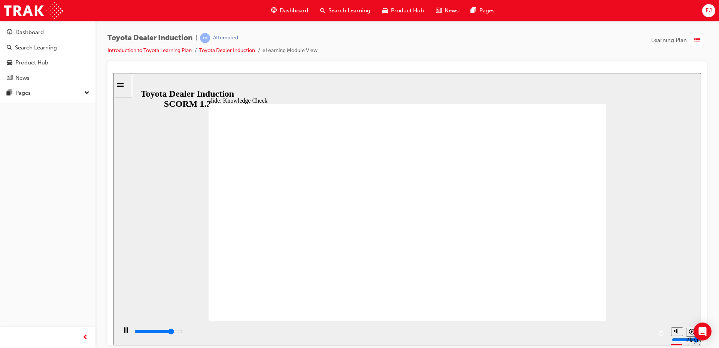
radio input "true"
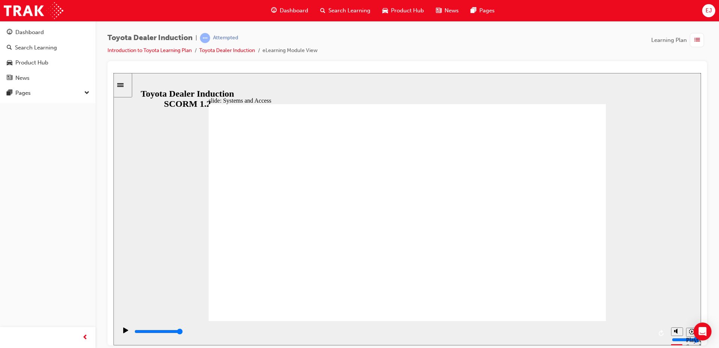
click at [387, 85] on div "slide: Systems and Access Multiply 1 Rectangle 3 Group 1 Rectangle 1 The Dealer…" at bounding box center [408, 209] width 588 height 272
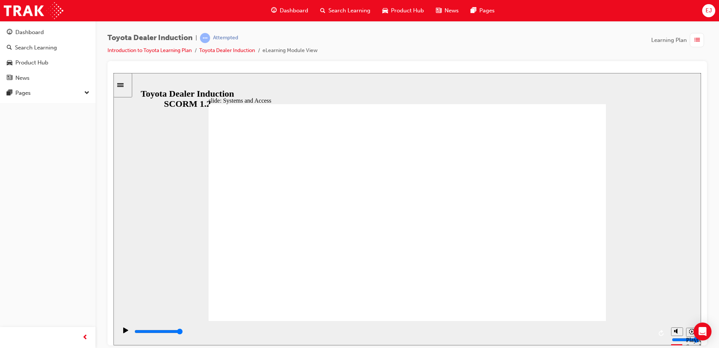
click at [694, 39] on div "button" at bounding box center [697, 40] width 14 height 14
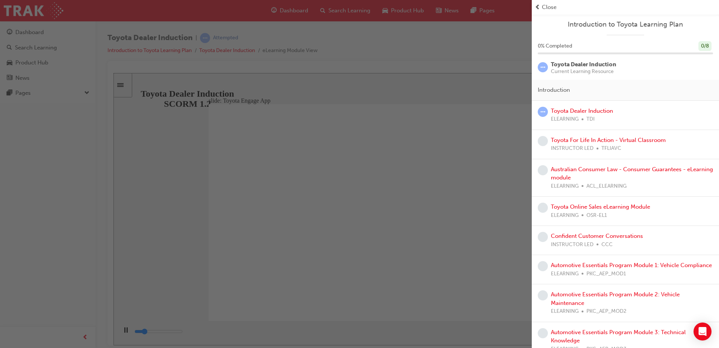
scroll to position [15, 0]
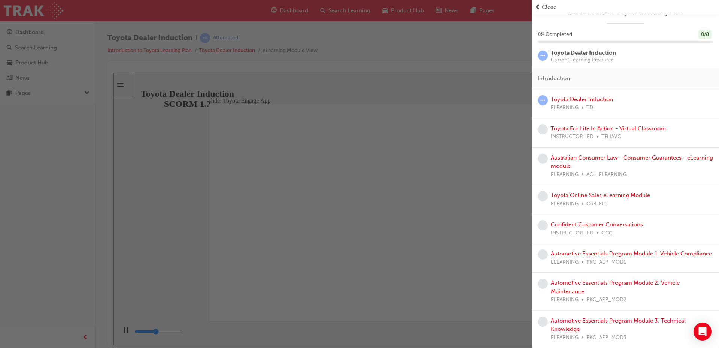
click at [439, 299] on div "button" at bounding box center [266, 174] width 532 height 348
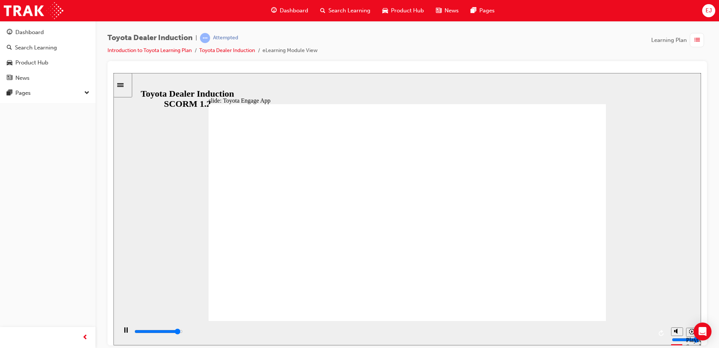
drag, startPoint x: 567, startPoint y: 290, endPoint x: 570, endPoint y: 296, distance: 6.7
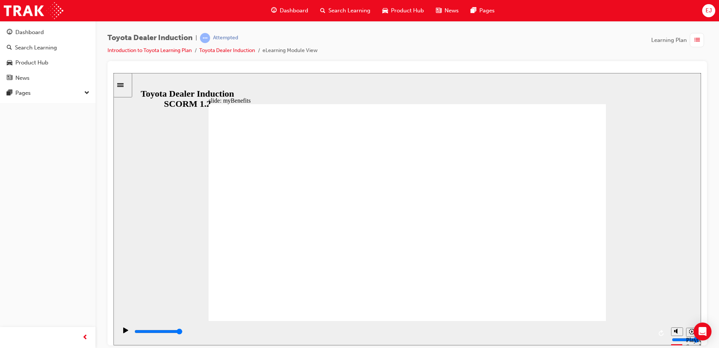
drag, startPoint x: 307, startPoint y: 214, endPoint x: 300, endPoint y: 223, distance: 10.4
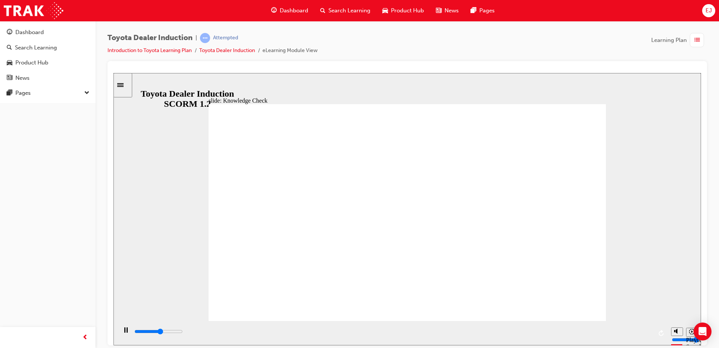
type input "5000"
type input "E"
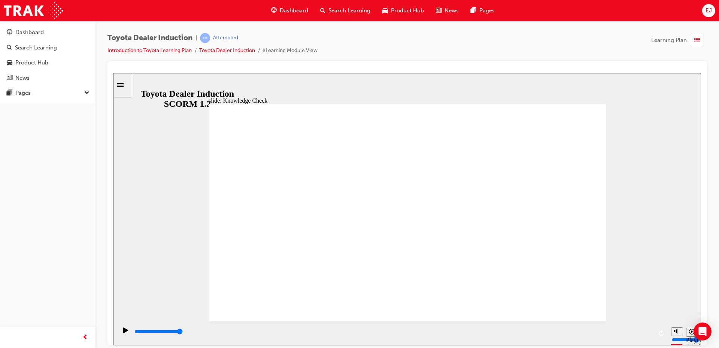
type input "E"
type input "2800"
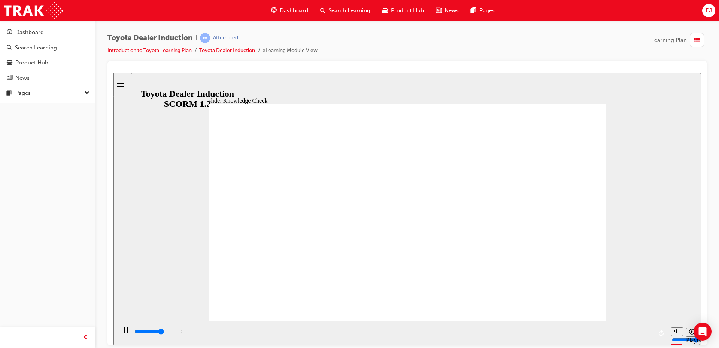
type input "T"
type input "3100"
type input "To"
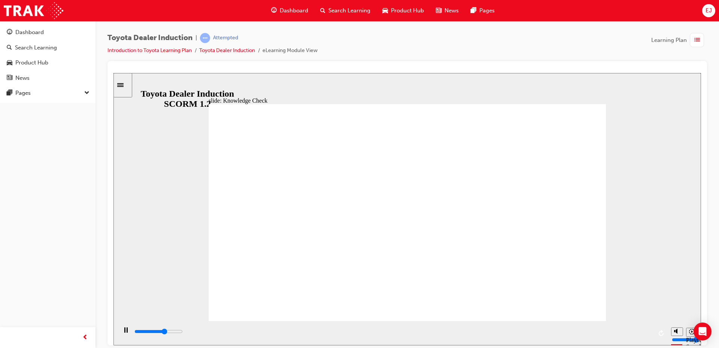
type input "3200"
type input "Toy"
type input "3400"
type input "Toyo"
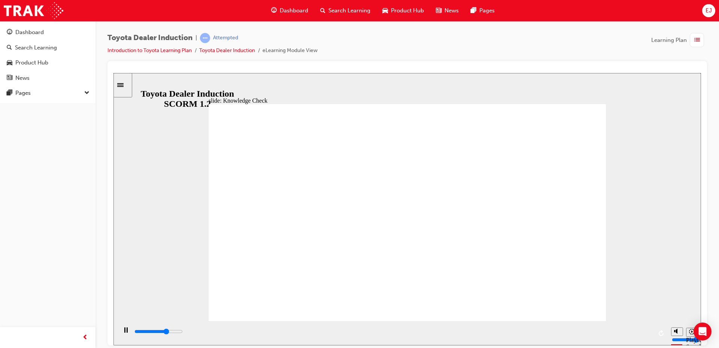
type input "Toyo"
type input "3600"
type input "Toyot"
type input "3900"
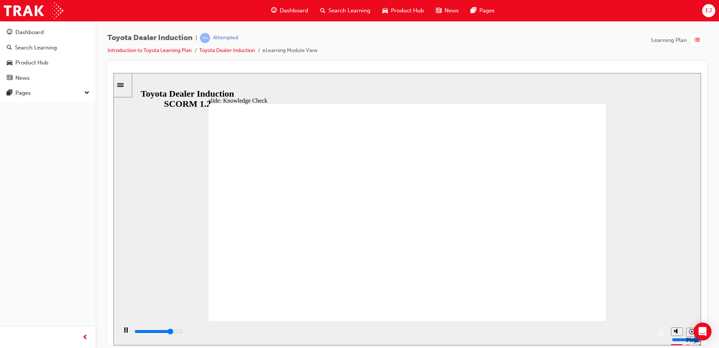
type input "Toyota"
type input "4000"
type input "Toyota"
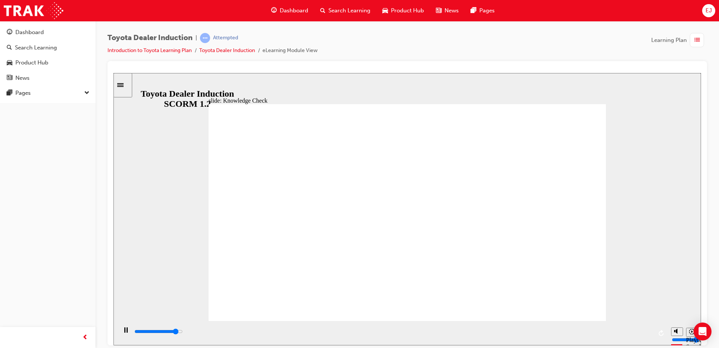
type input "4600"
type input "Toyota"
type input "5000"
type input "ToyotaE"
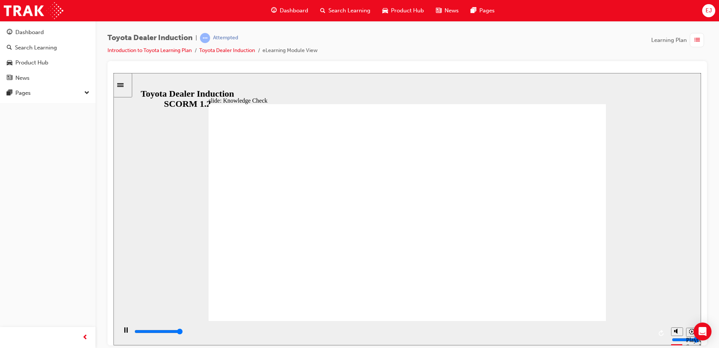
type input "ToyotaE"
type input "5000"
type input "ToyotaEn"
type input "ToyotaEng"
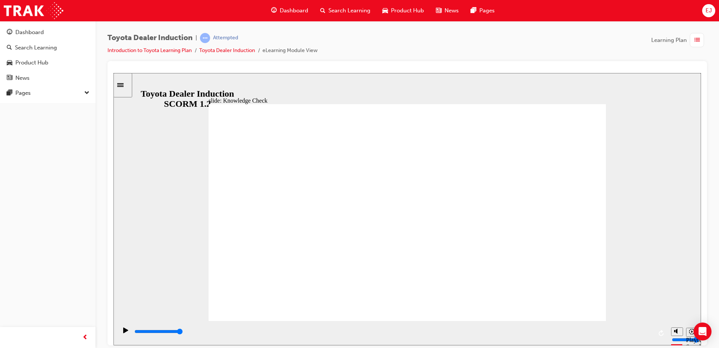
type input "ToyotaEng"
type input "ToyotaEnga"
type input "ToyotaEngag"
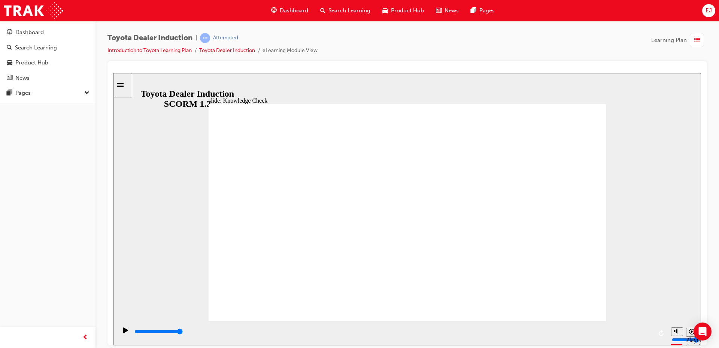
type input "ToyotaEngage"
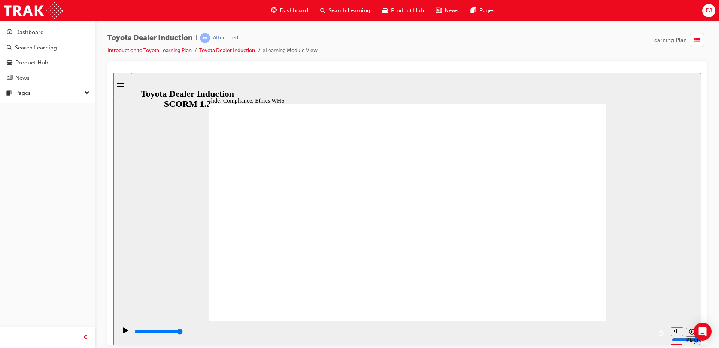
type input "6500"
checkbox input "true"
type input "7200"
checkbox input "true"
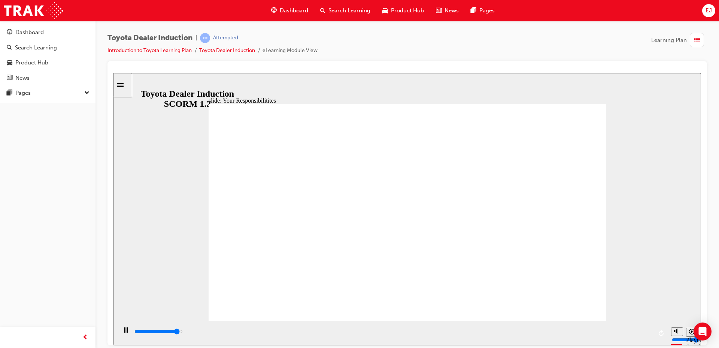
type input "7900"
checkbox input "true"
drag, startPoint x: 251, startPoint y: 166, endPoint x: 246, endPoint y: 196, distance: 30.4
type input "8400"
checkbox input "true"
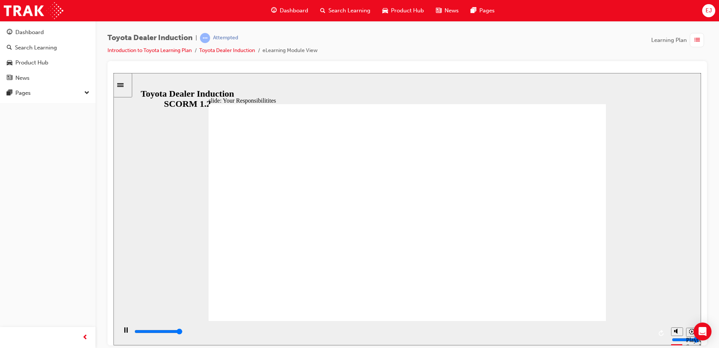
type input "8400"
checkbox input "true"
type input "8400"
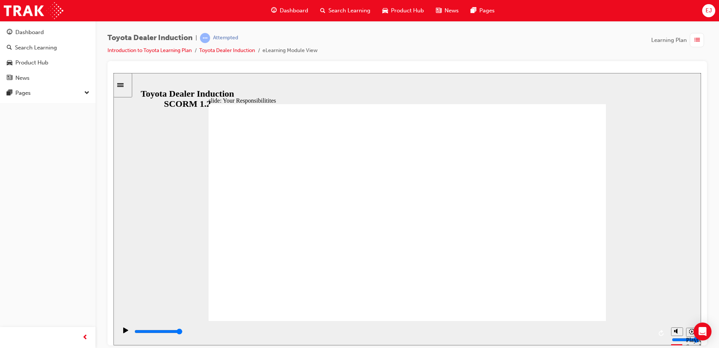
checkbox input "false"
drag, startPoint x: 548, startPoint y: 308, endPoint x: 570, endPoint y: 308, distance: 21.7
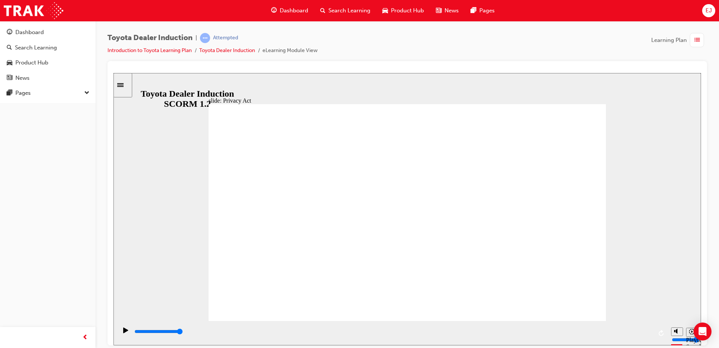
drag, startPoint x: 357, startPoint y: 185, endPoint x: 357, endPoint y: 194, distance: 9.7
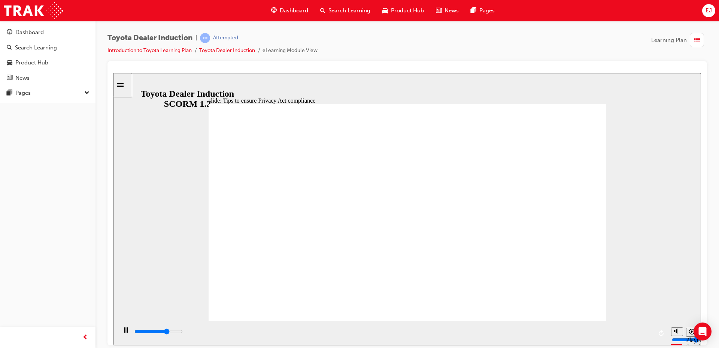
drag, startPoint x: 355, startPoint y: 215, endPoint x: 357, endPoint y: 230, distance: 16.0
drag, startPoint x: 357, startPoint y: 230, endPoint x: 357, endPoint y: 236, distance: 6.0
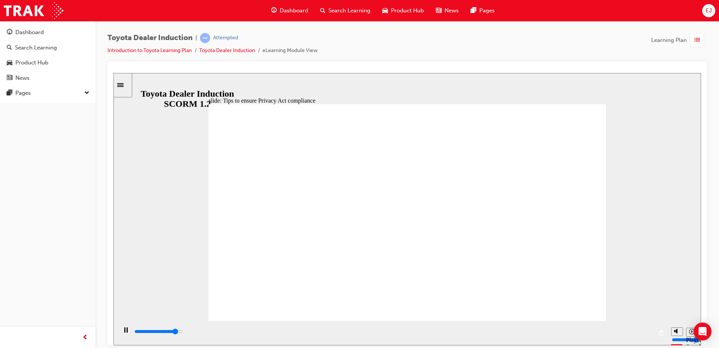
drag, startPoint x: 458, startPoint y: 229, endPoint x: 465, endPoint y: 242, distance: 14.4
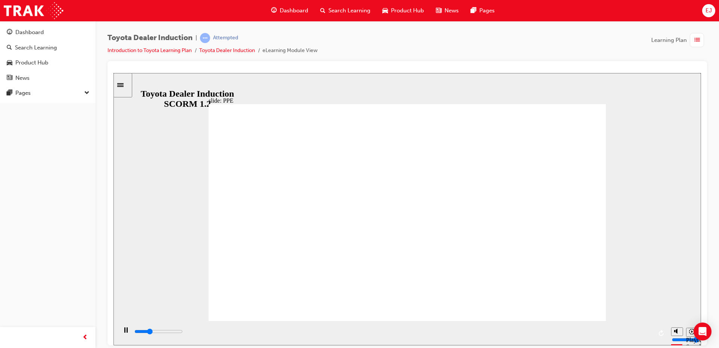
click at [695, 42] on div "button" at bounding box center [697, 40] width 14 height 14
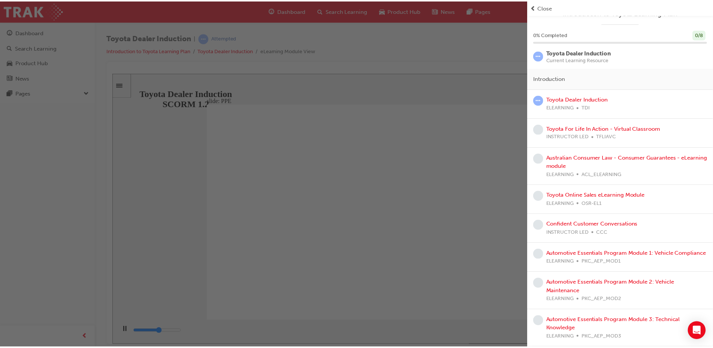
scroll to position [0, 0]
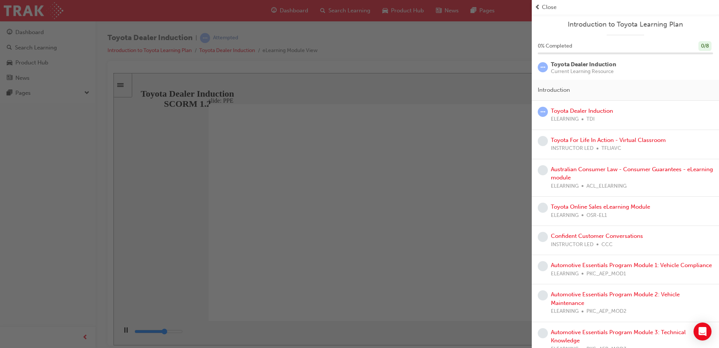
click at [347, 156] on div "button" at bounding box center [266, 174] width 532 height 348
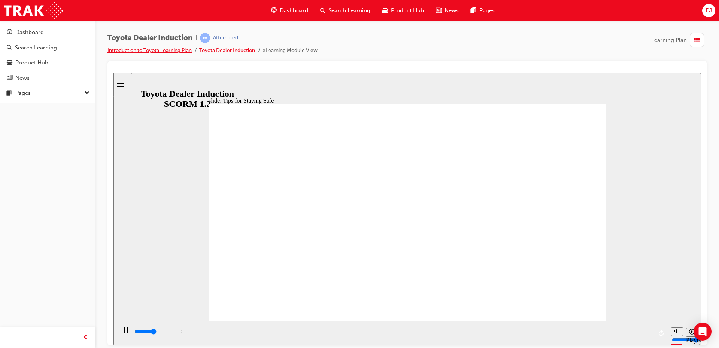
click at [151, 51] on link "Introduction to Toyota Learning Plan" at bounding box center [150, 50] width 84 height 6
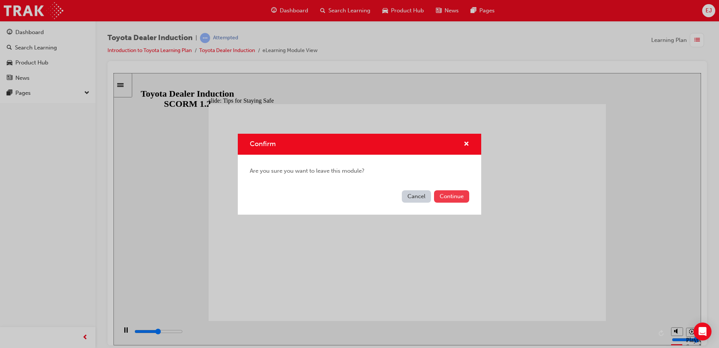
type input "5700"
click at [459, 199] on button "Continue" at bounding box center [451, 196] width 35 height 12
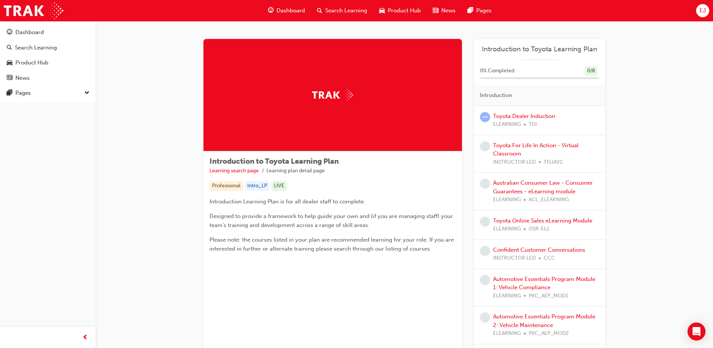
click at [531, 150] on div "Toyota For Life In Action - Virtual Classroom INSTRUCTOR LED TFLIAVC" at bounding box center [546, 153] width 106 height 25
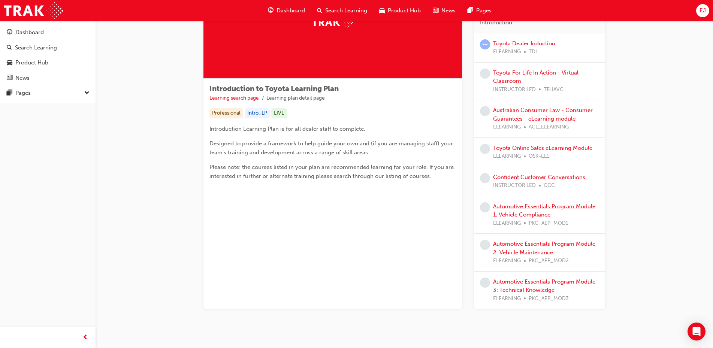
scroll to position [75, 0]
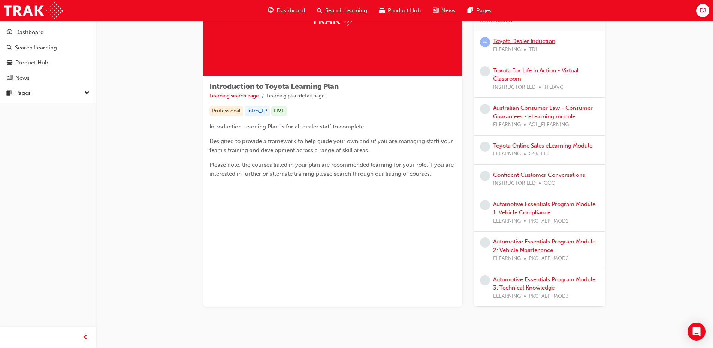
click at [496, 40] on link "Toyota Dealer Induction" at bounding box center [524, 41] width 62 height 7
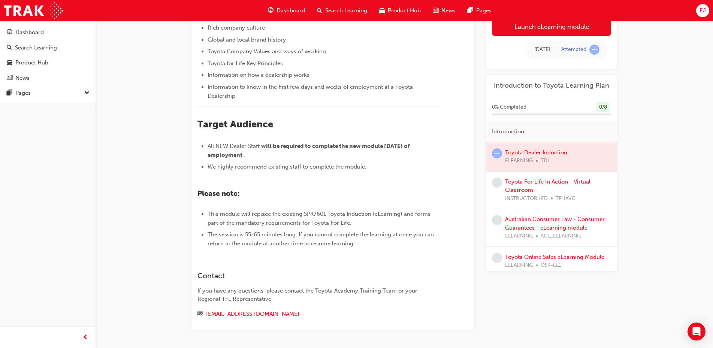
scroll to position [25, 0]
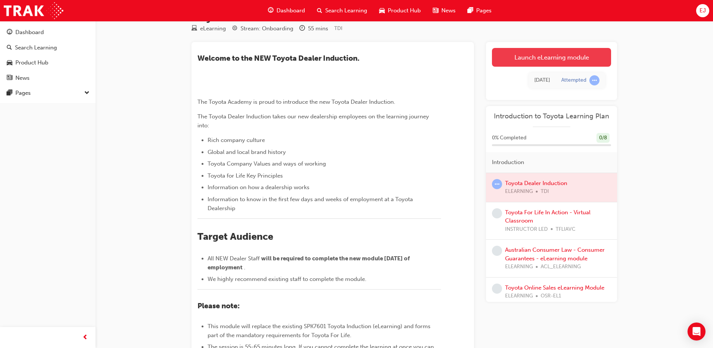
click at [534, 48] on link "Launch eLearning module" at bounding box center [551, 57] width 119 height 19
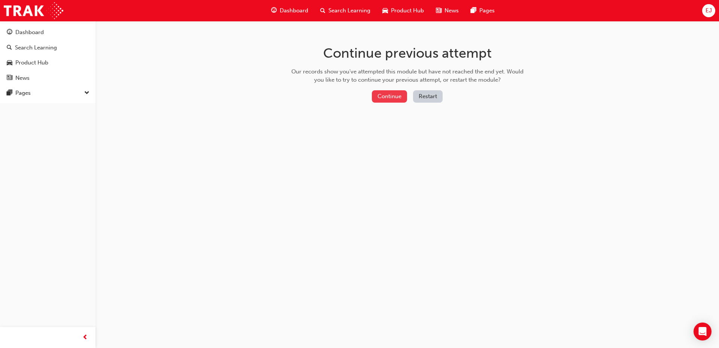
click at [392, 96] on button "Continue" at bounding box center [389, 96] width 35 height 12
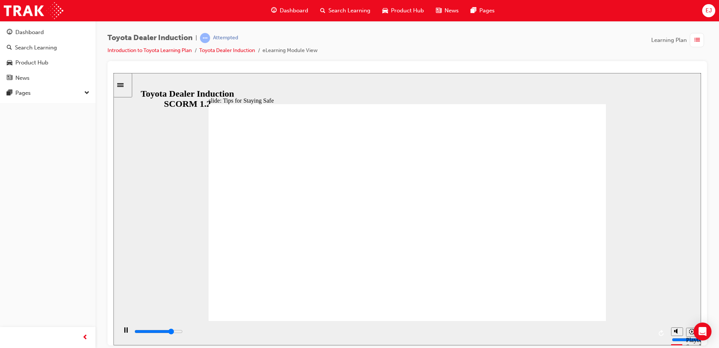
click at [124, 85] on icon "Sidebar Toggle" at bounding box center [120, 85] width 6 height 4
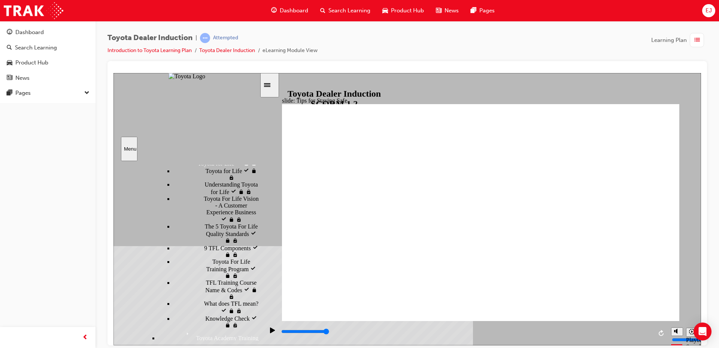
scroll to position [687, 0]
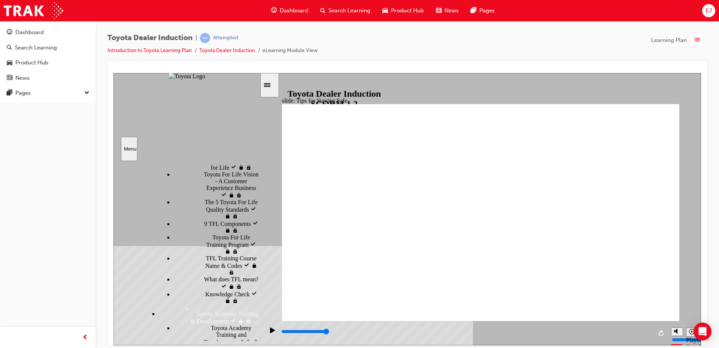
drag, startPoint x: 526, startPoint y: 238, endPoint x: 523, endPoint y: 250, distance: 11.7
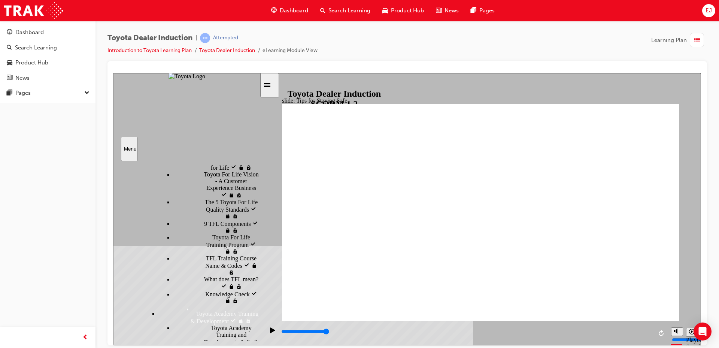
drag, startPoint x: 430, startPoint y: 244, endPoint x: 531, endPoint y: 261, distance: 102.6
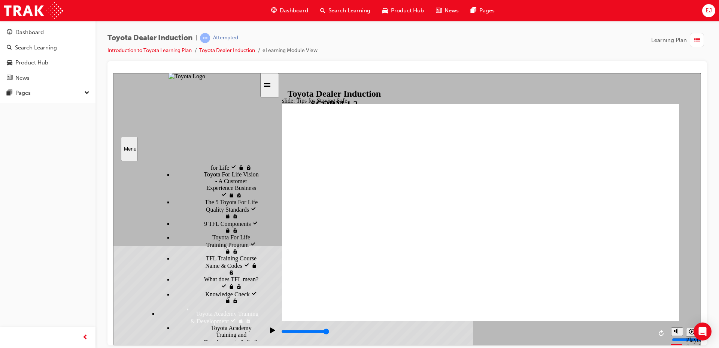
drag, startPoint x: 402, startPoint y: 263, endPoint x: 415, endPoint y: 274, distance: 16.7
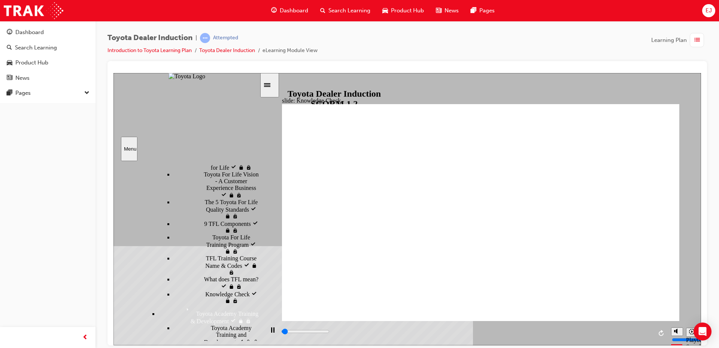
scroll to position [670, 0]
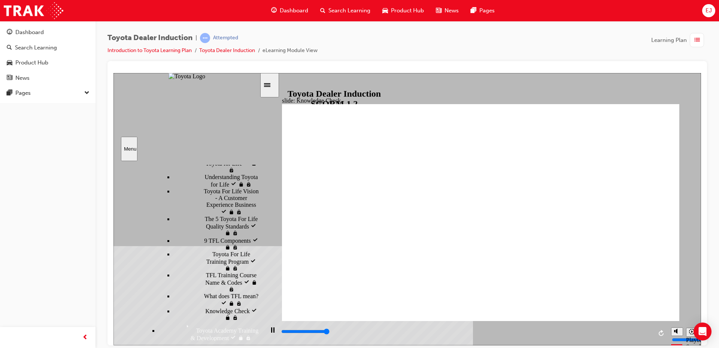
type input "5000"
checkbox input "true"
drag, startPoint x: 455, startPoint y: 289, endPoint x: 453, endPoint y: 229, distance: 60.4
checkbox input "true"
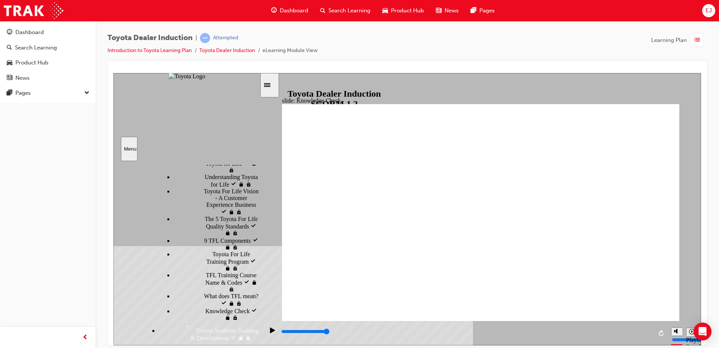
checkbox input "true"
type input "5000"
checkbox input "true"
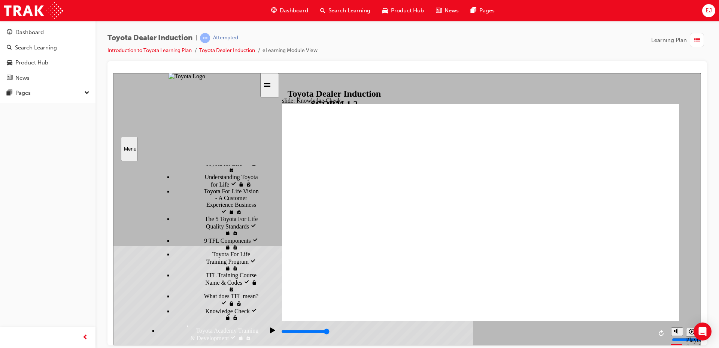
checkbox input "true"
drag, startPoint x: 436, startPoint y: 211, endPoint x: 436, endPoint y: 256, distance: 45.3
checkbox input "true"
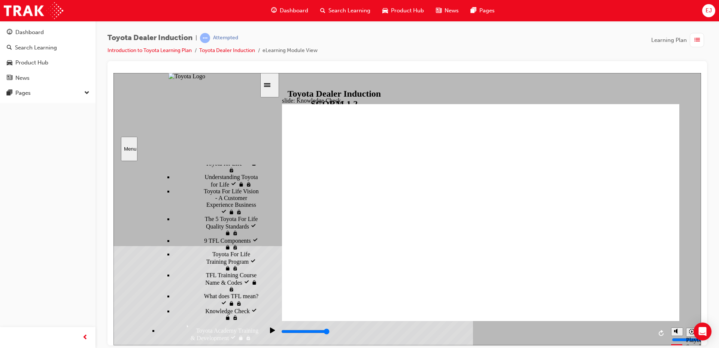
checkbox input "true"
drag, startPoint x: 445, startPoint y: 300, endPoint x: 659, endPoint y: 113, distance: 283.6
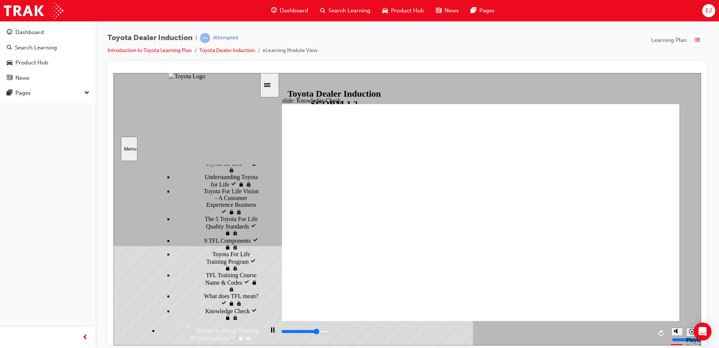
type input "3800"
radio input "true"
type input "5000"
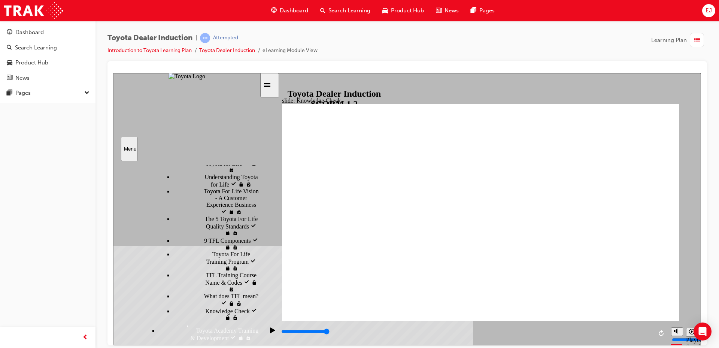
checkbox input "true"
drag, startPoint x: 512, startPoint y: 229, endPoint x: 529, endPoint y: 261, distance: 35.9
checkbox input "true"
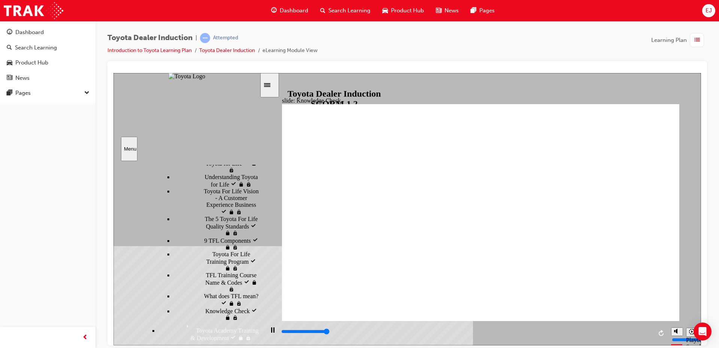
type input "5000"
checkbox input "true"
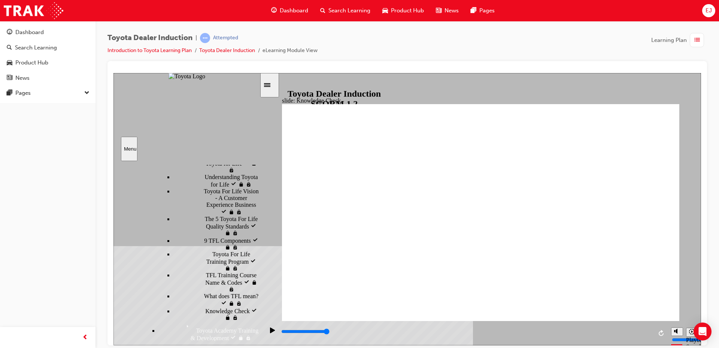
checkbox input "true"
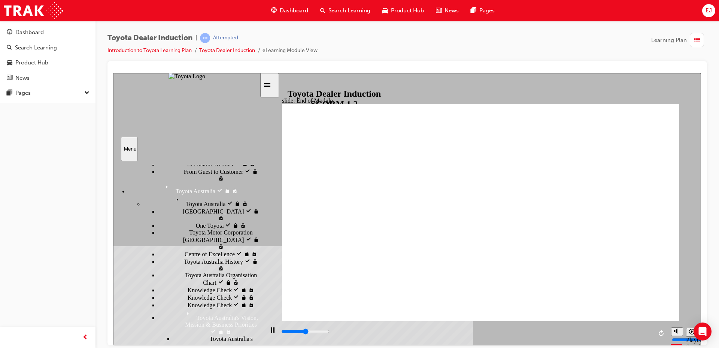
type input "5900"
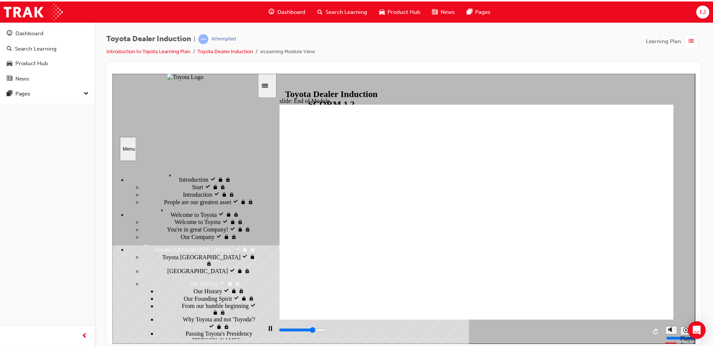
scroll to position [249, 0]
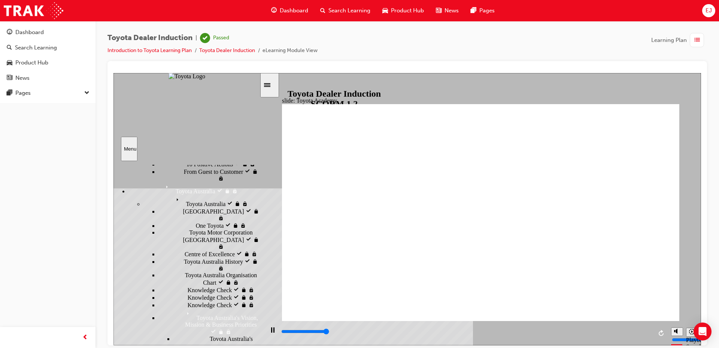
type input "9900"
click at [166, 45] on div "Toyota Dealer Induction | Passed Introduction to Toyota Learning Plan Toyota De…" at bounding box center [213, 44] width 210 height 22
click at [166, 46] on li "Introduction to Toyota Learning Plan" at bounding box center [154, 50] width 92 height 9
click at [173, 54] on li "Introduction to Toyota Learning Plan" at bounding box center [154, 50] width 92 height 9
click at [45, 8] on img at bounding box center [34, 10] width 60 height 17
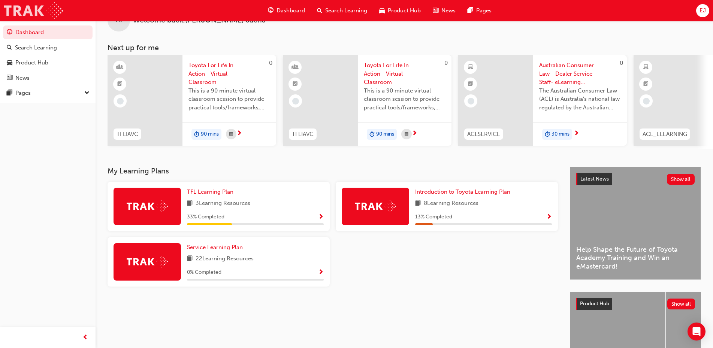
scroll to position [37, 0]
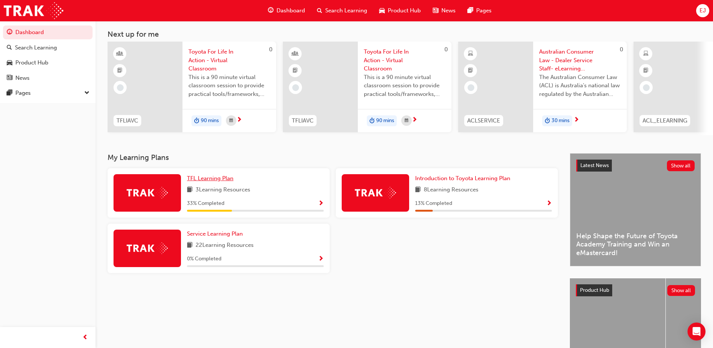
click at [221, 178] on span "TFL Learning Plan" at bounding box center [210, 178] width 46 height 7
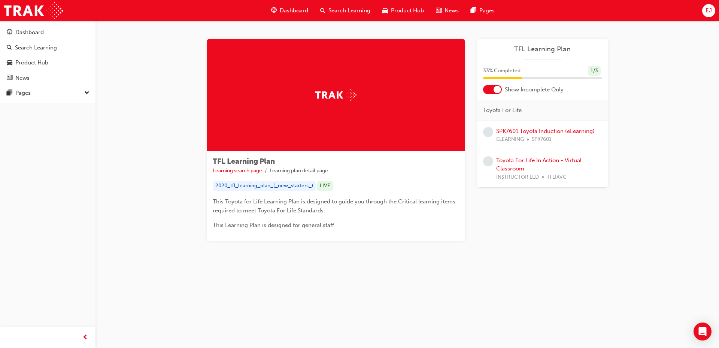
click at [497, 89] on div at bounding box center [497, 89] width 7 height 7
click at [515, 131] on link "SPK7601 Toyota Induction (eLearning)" at bounding box center [545, 131] width 99 height 7
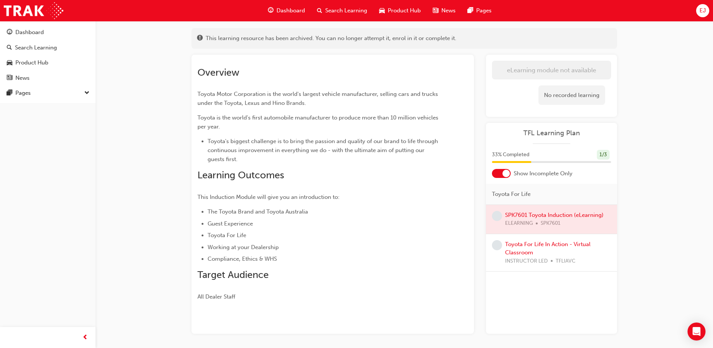
scroll to position [67, 0]
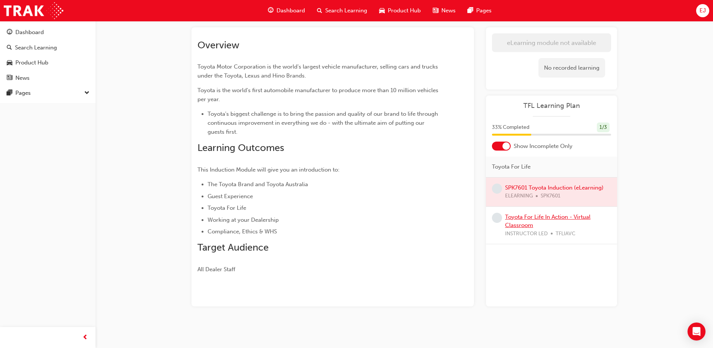
click at [512, 221] on link "Toyota For Life In Action - Virtual Classroom" at bounding box center [547, 221] width 85 height 15
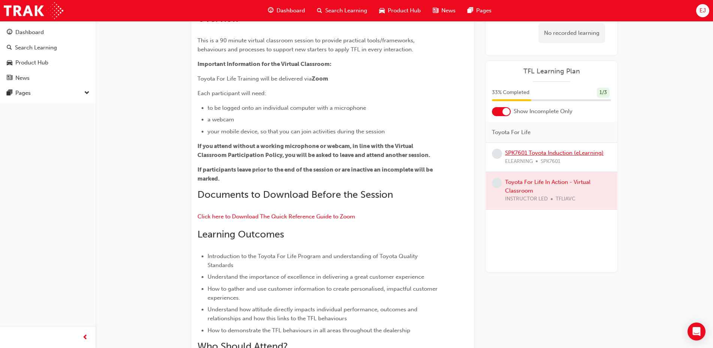
click at [531, 155] on link "SPK7601 Toyota Induction (eLearning)" at bounding box center [554, 152] width 99 height 7
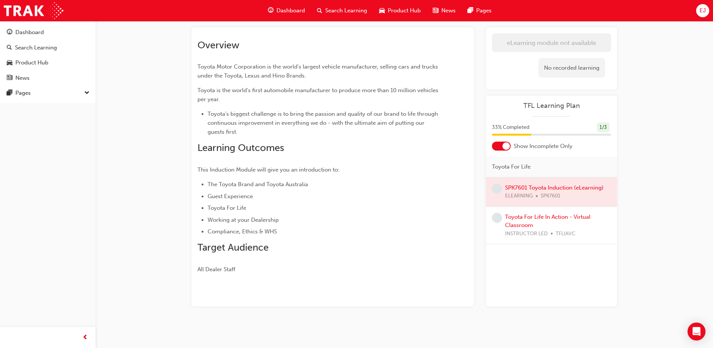
click at [308, 146] on h2 "Learning Outcomes" at bounding box center [319, 148] width 244 height 12
click at [501, 223] on div at bounding box center [497, 225] width 10 height 25
click at [504, 222] on div "Toyota For Life In Action - Virtual Classroom INSTRUCTOR LED TFLIAVC" at bounding box center [551, 225] width 119 height 25
click at [525, 219] on div "Toyota For Life In Action - Virtual Classroom INSTRUCTOR LED TFLIAVC" at bounding box center [558, 225] width 106 height 25
click at [523, 224] on link "Toyota For Life In Action - Virtual Classroom" at bounding box center [547, 221] width 85 height 15
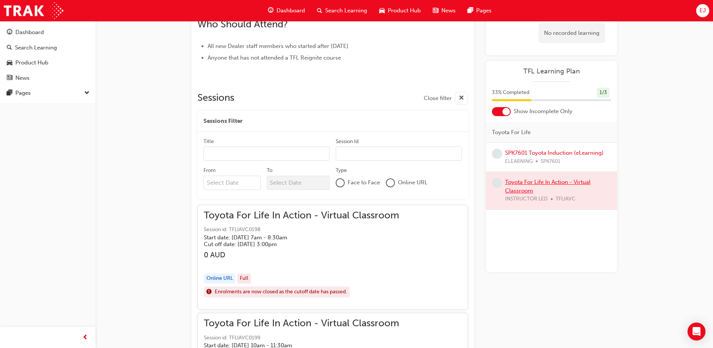
scroll to position [404, 0]
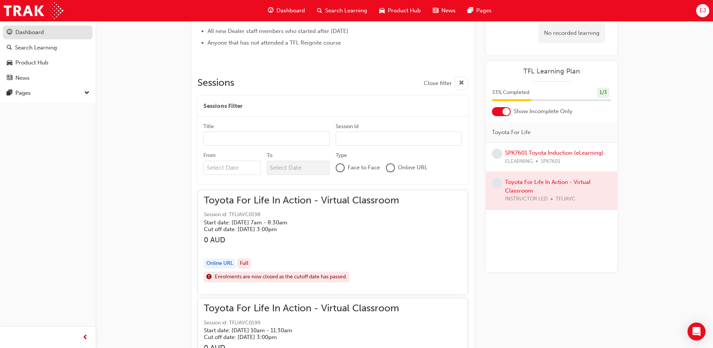
click at [53, 39] on link "Dashboard" at bounding box center [48, 32] width 90 height 14
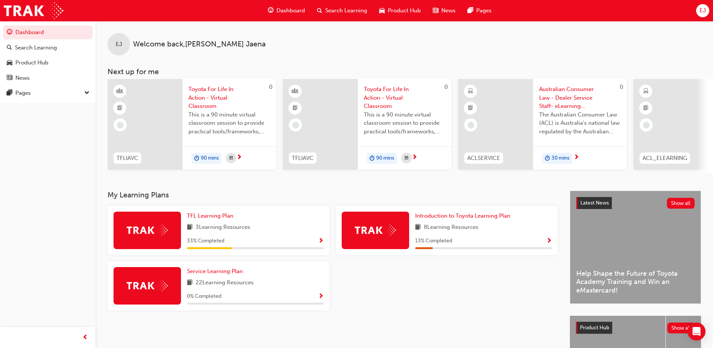
click at [461, 222] on div "Introduction to Toyota Learning Plan 8 Learning Resources 13 % Completed" at bounding box center [483, 230] width 137 height 37
click at [465, 216] on span "Introduction to Toyota Learning Plan" at bounding box center [462, 215] width 95 height 7
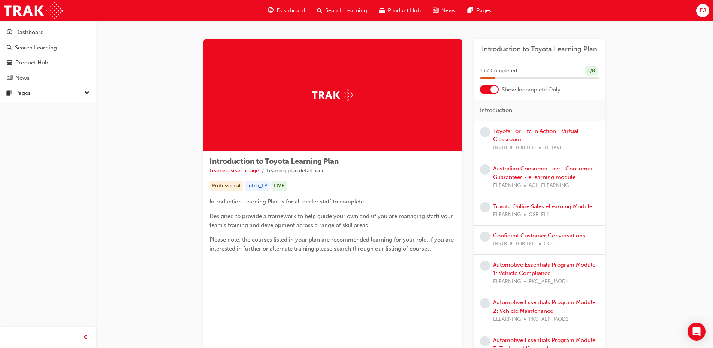
click at [538, 142] on div "Toyota For Life In Action - Virtual Classroom INSTRUCTOR LED TFLIAVC" at bounding box center [546, 139] width 106 height 25
click at [534, 136] on div "Toyota For Life In Action - Virtual Classroom INSTRUCTOR LED TFLIAVC" at bounding box center [546, 139] width 106 height 25
click at [487, 90] on div at bounding box center [489, 89] width 19 height 9
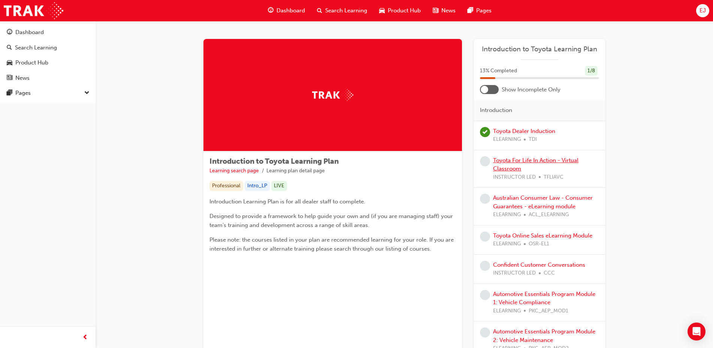
click at [522, 161] on link "Toyota For Life In Action - Virtual Classroom" at bounding box center [535, 164] width 85 height 15
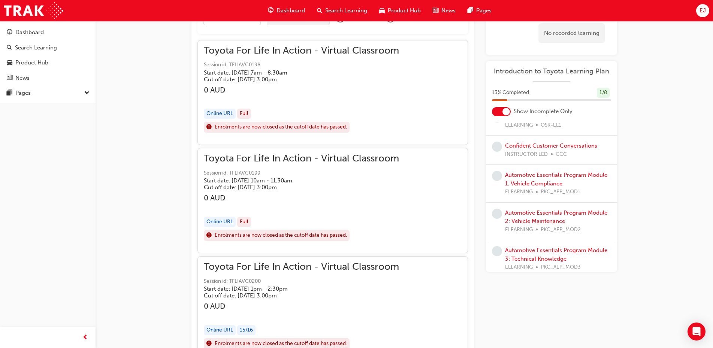
scroll to position [114, 0]
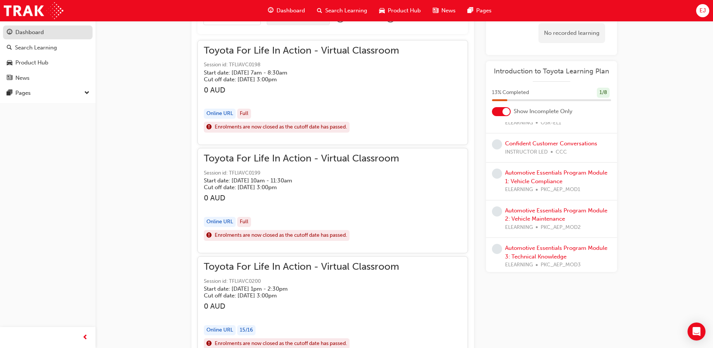
click at [33, 27] on link "Dashboard" at bounding box center [48, 32] width 90 height 14
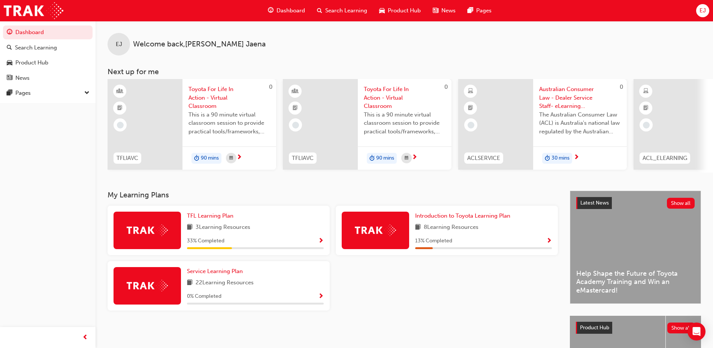
click at [223, 279] on div "Service Learning Plan 22 Learning Resources 0 % Completed" at bounding box center [255, 285] width 137 height 37
click at [223, 275] on span "Service Learning Plan" at bounding box center [215, 271] width 56 height 7
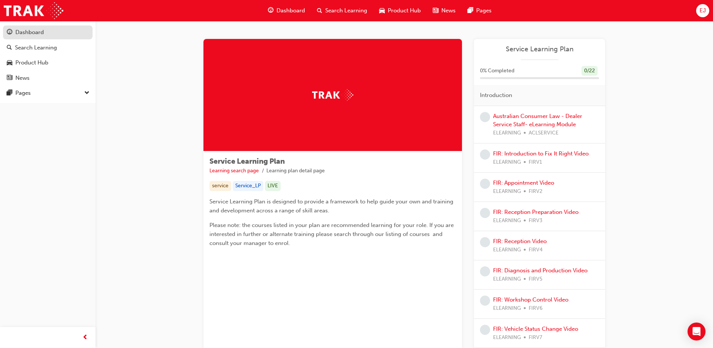
click at [70, 36] on div "Dashboard" at bounding box center [48, 32] width 82 height 9
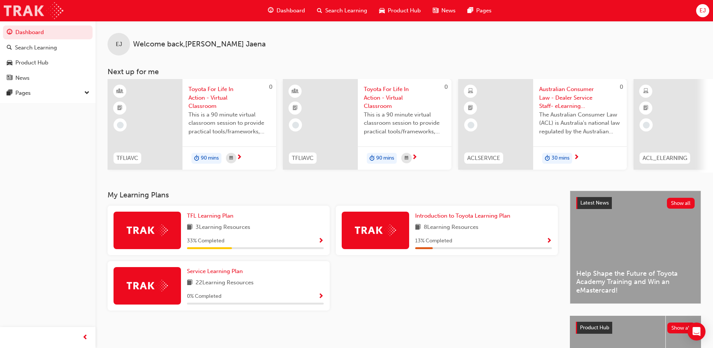
click at [46, 15] on img at bounding box center [34, 10] width 60 height 17
click at [233, 275] on span "Service Learning Plan" at bounding box center [215, 271] width 56 height 7
